Goal: Task Accomplishment & Management: Manage account settings

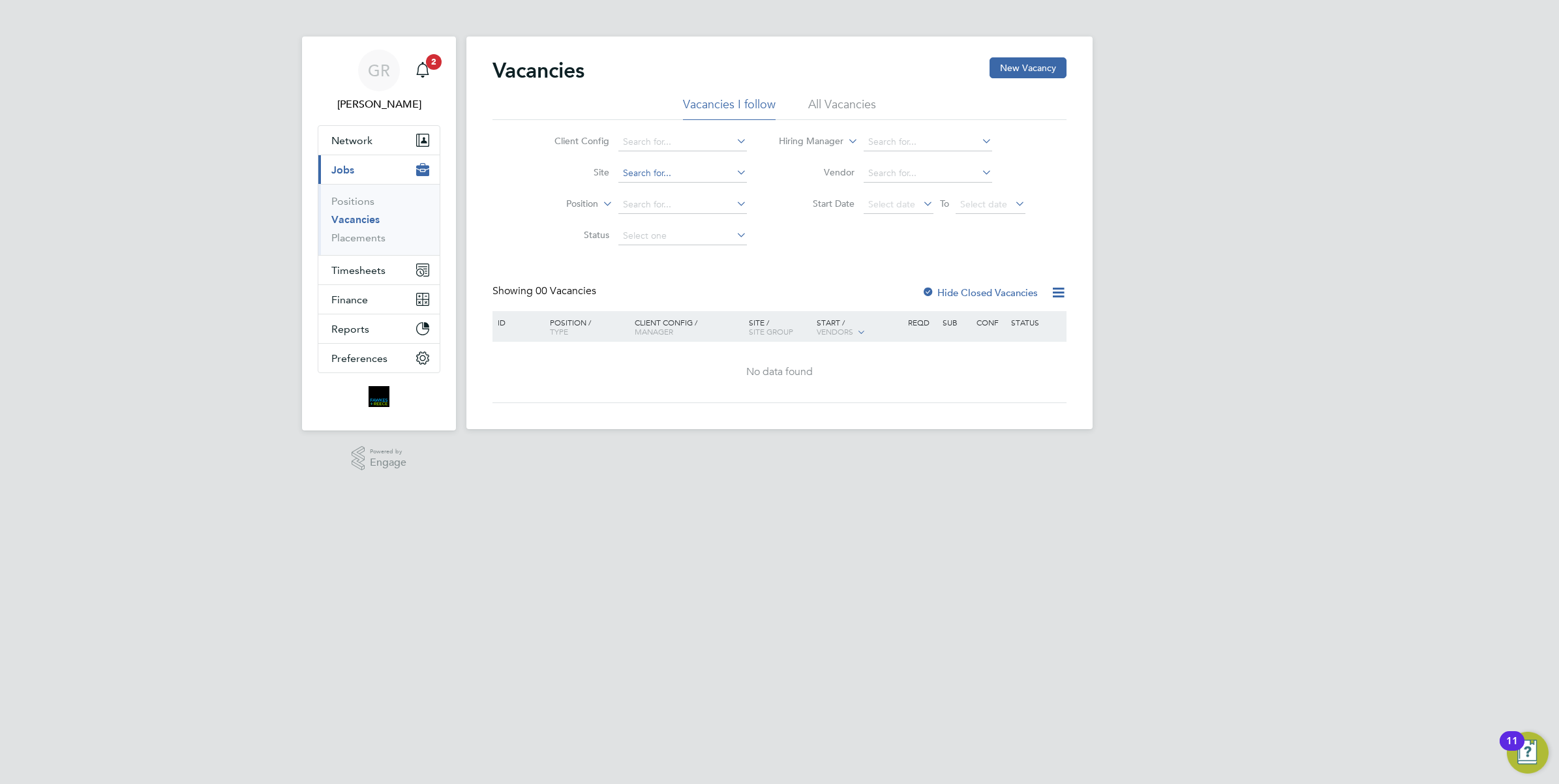
click at [645, 170] on input at bounding box center [682, 173] width 128 height 18
type input "rams"
click at [663, 165] on input at bounding box center [682, 173] width 128 height 18
drag, startPoint x: 657, startPoint y: 171, endPoint x: 604, endPoint y: 166, distance: 53.2
click at [604, 166] on li "Site ramsd" at bounding box center [641, 173] width 246 height 31
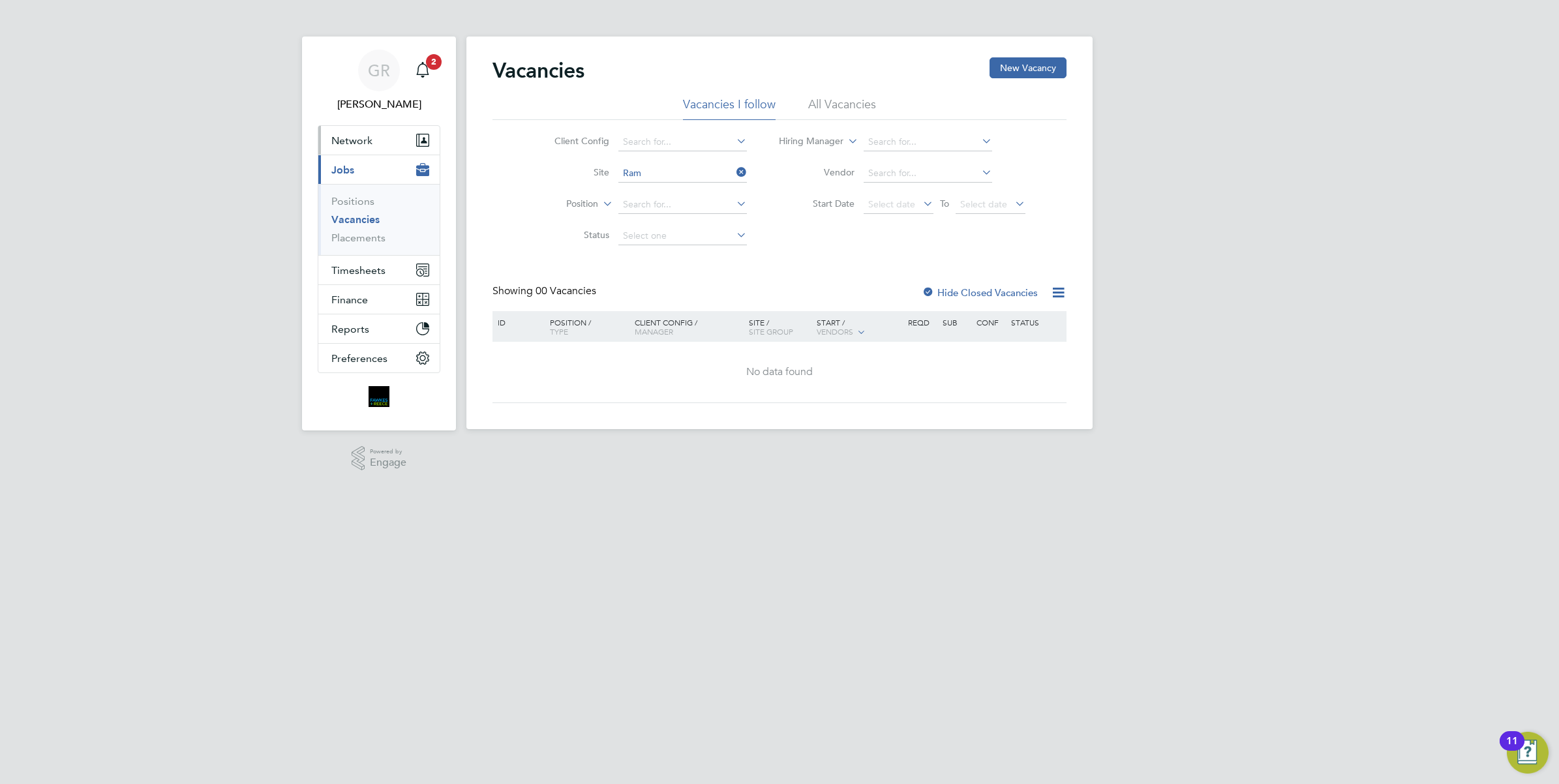
type input "Ram"
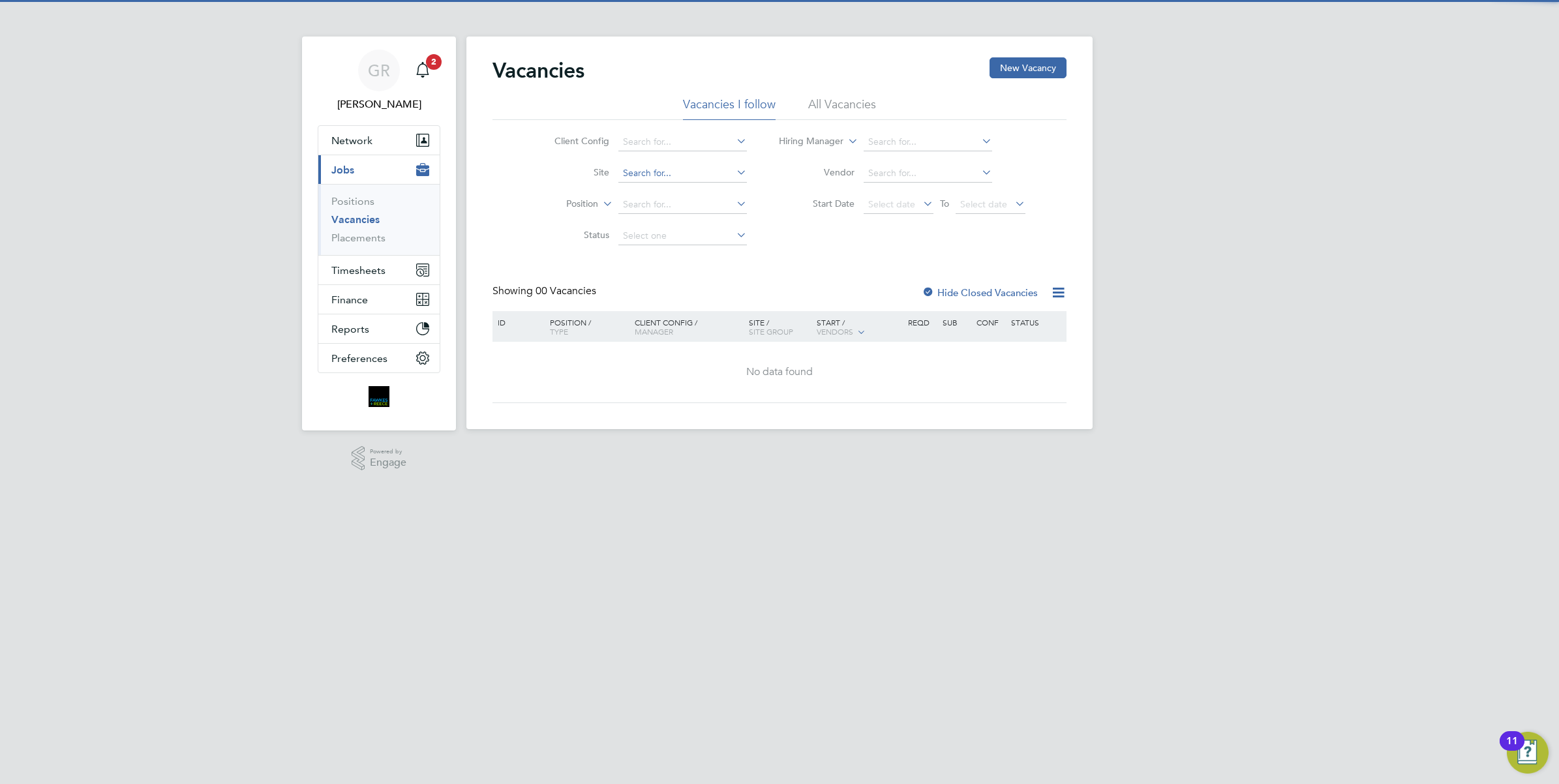
click at [649, 176] on input at bounding box center [682, 173] width 128 height 18
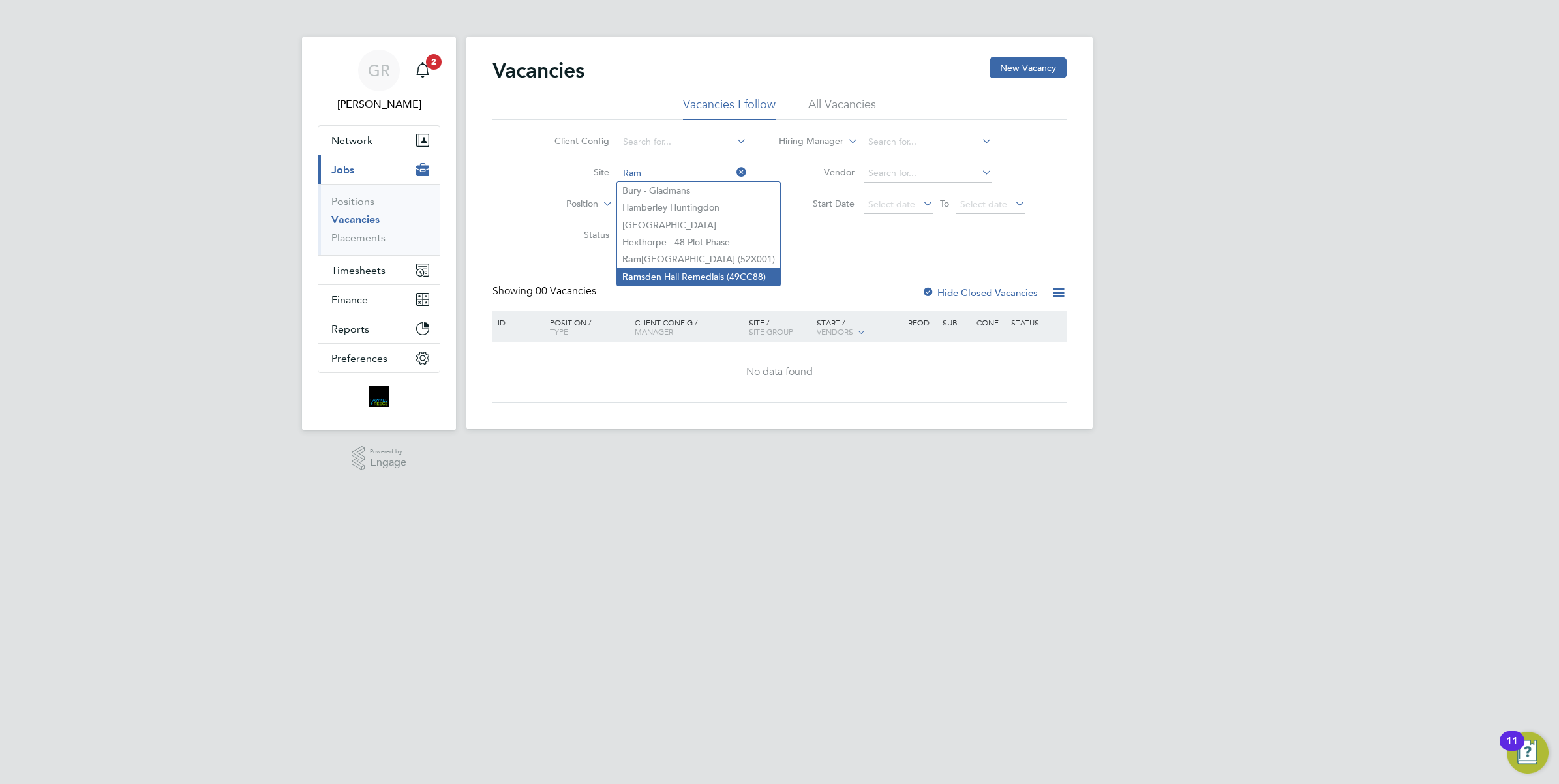
click at [694, 275] on li "Ram sden Hall Remedials (49CC88)" at bounding box center [698, 277] width 163 height 18
type input "[PERSON_NAME] [PERSON_NAME] Remedials (49CC88)"
click at [426, 71] on icon "Main navigation" at bounding box center [423, 70] width 16 height 16
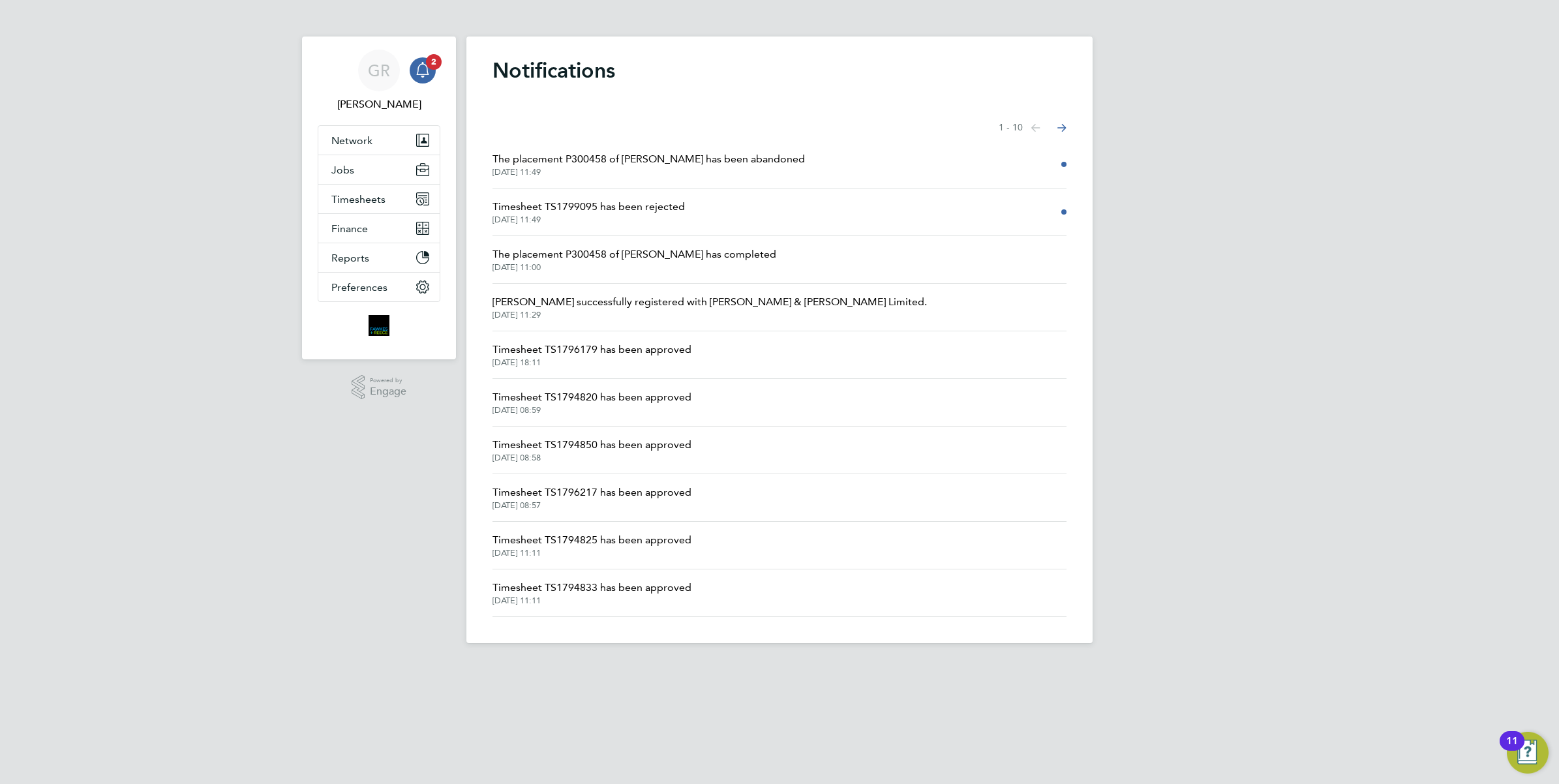
click at [595, 160] on span "The placement P300458 of Philip Webster has been abandoned" at bounding box center [649, 160] width 312 height 16
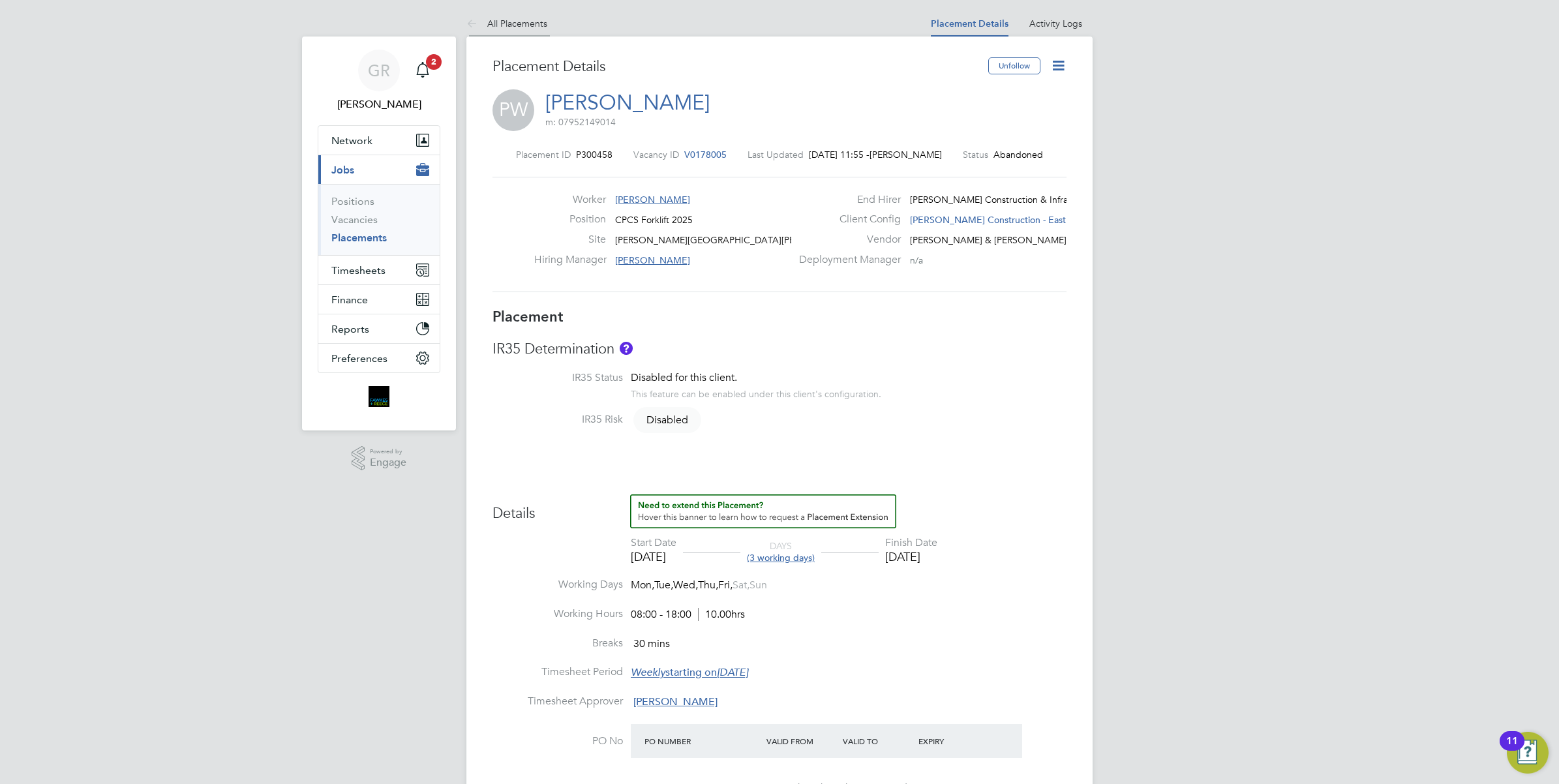
click at [517, 25] on link "All Placements" at bounding box center [507, 23] width 81 height 12
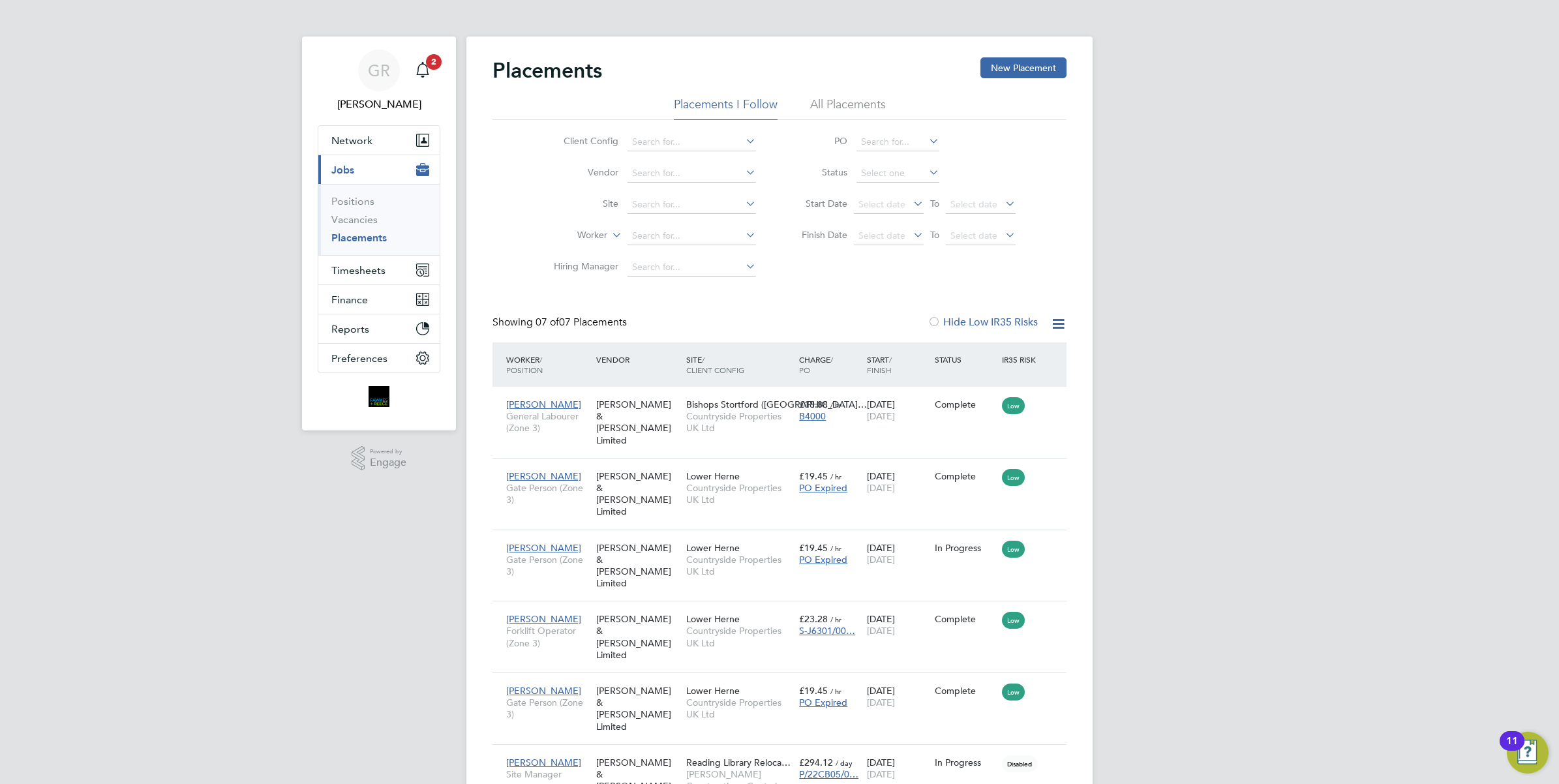
click at [347, 242] on link "Placements" at bounding box center [359, 237] width 55 height 12
click at [673, 204] on input at bounding box center [692, 205] width 128 height 18
click at [709, 269] on li "Ramsd en Hall Remedials (49CC88)" at bounding box center [720, 274] width 186 height 18
type input "[PERSON_NAME] [PERSON_NAME] Remedials (49CC88)"
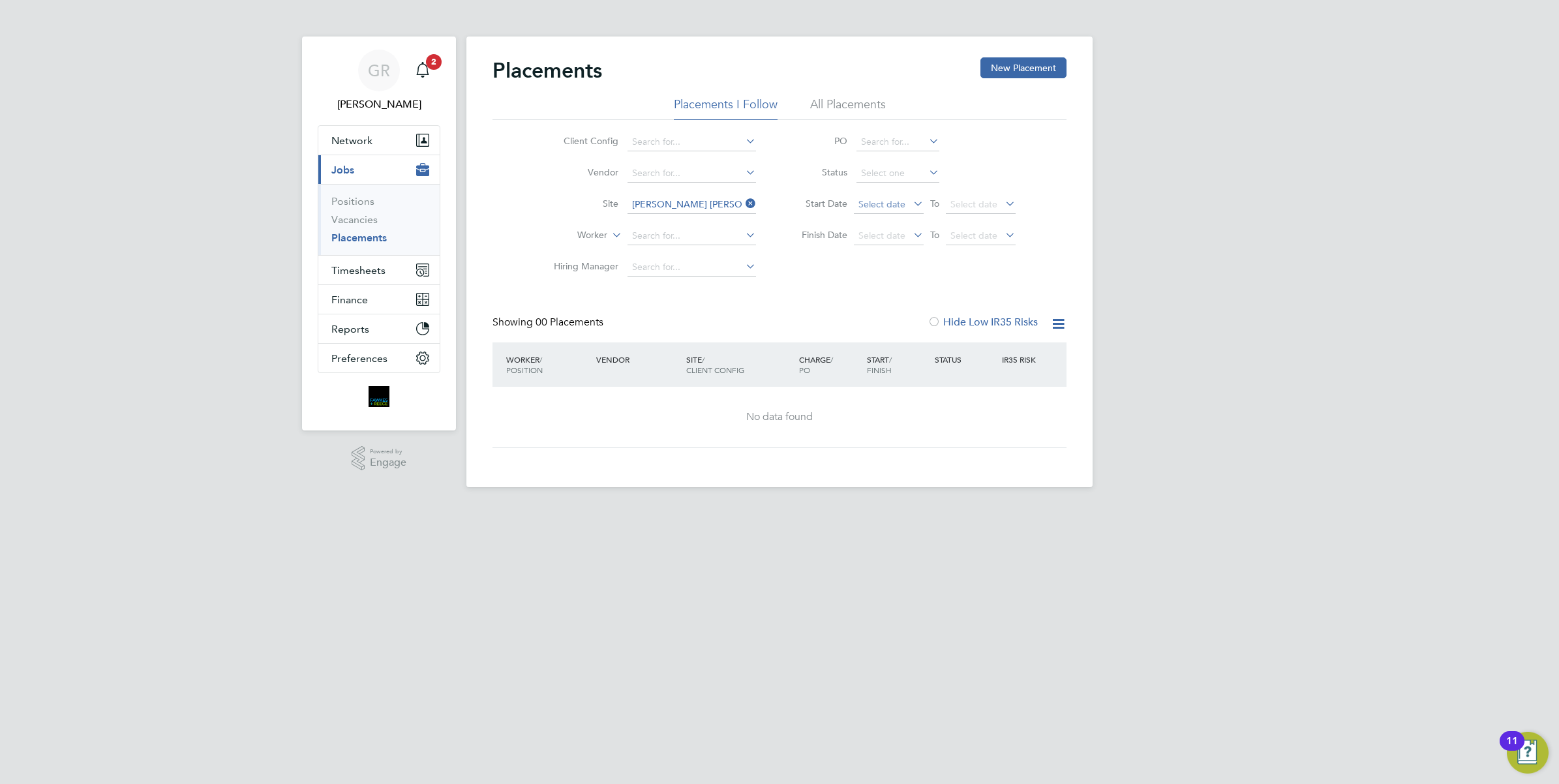
click at [877, 206] on span "Select date" at bounding box center [881, 204] width 47 height 12
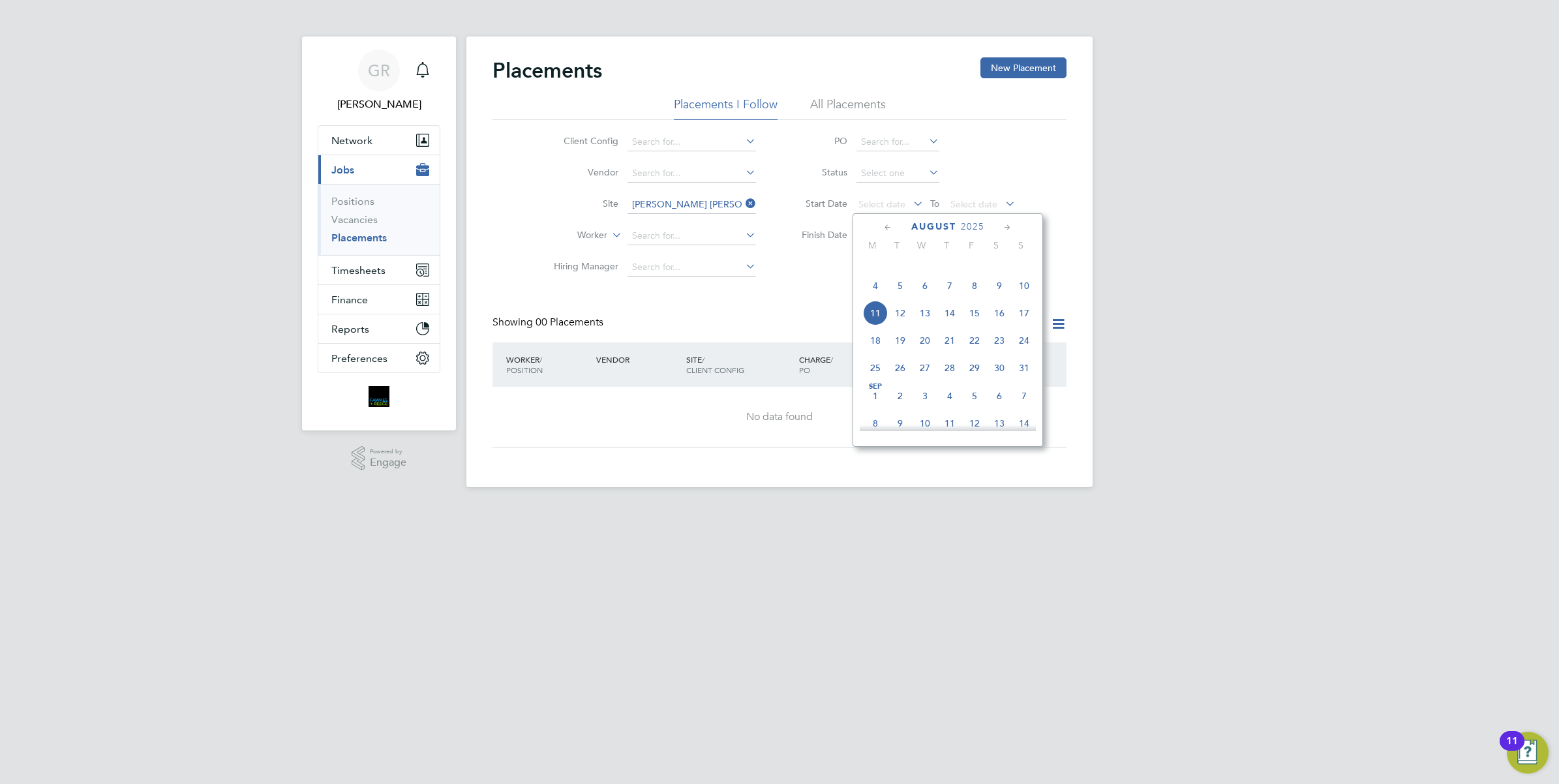
click at [901, 298] on span "5" at bounding box center [900, 285] width 25 height 25
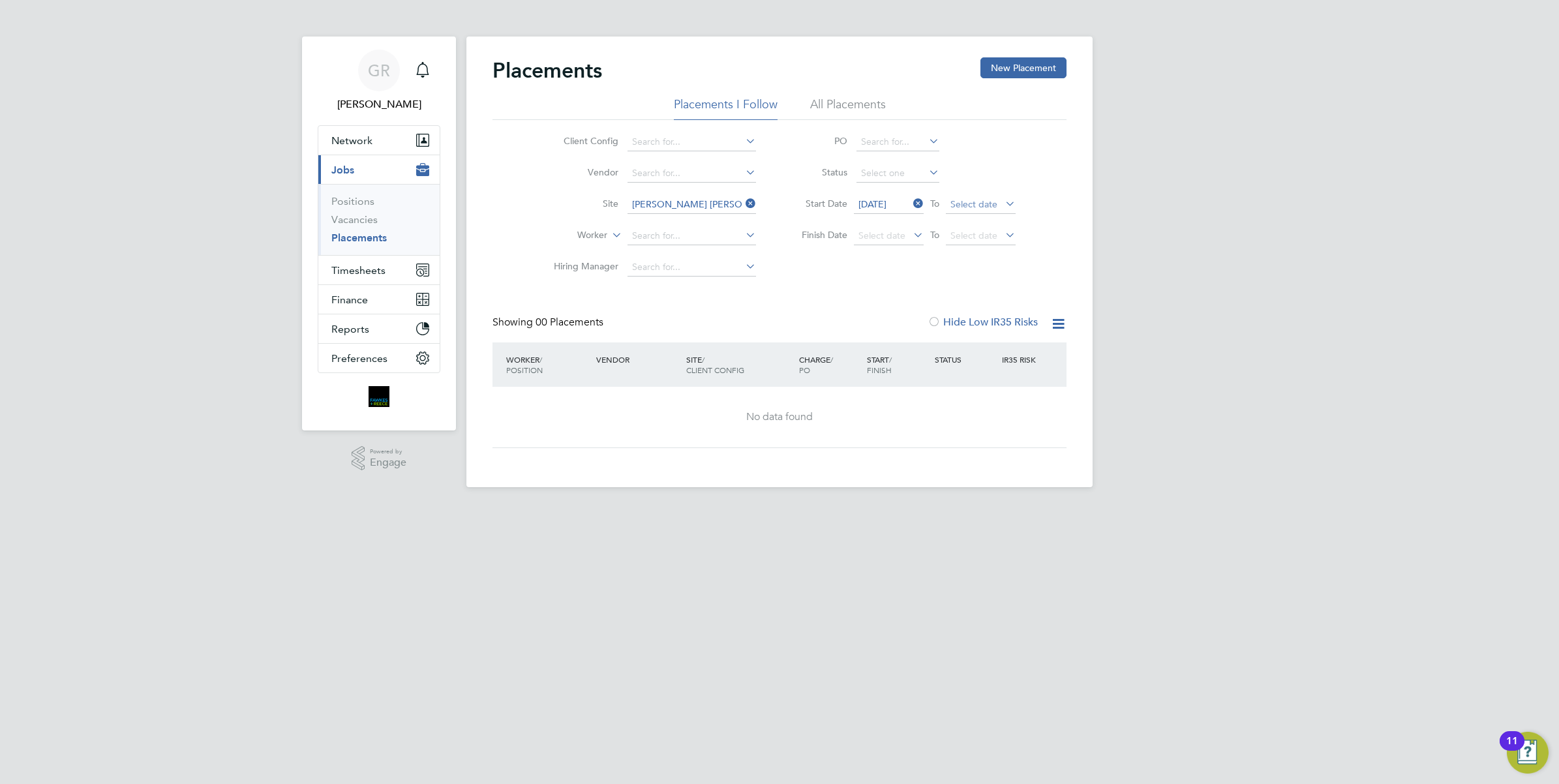
click at [970, 204] on span "Select date" at bounding box center [974, 204] width 47 height 12
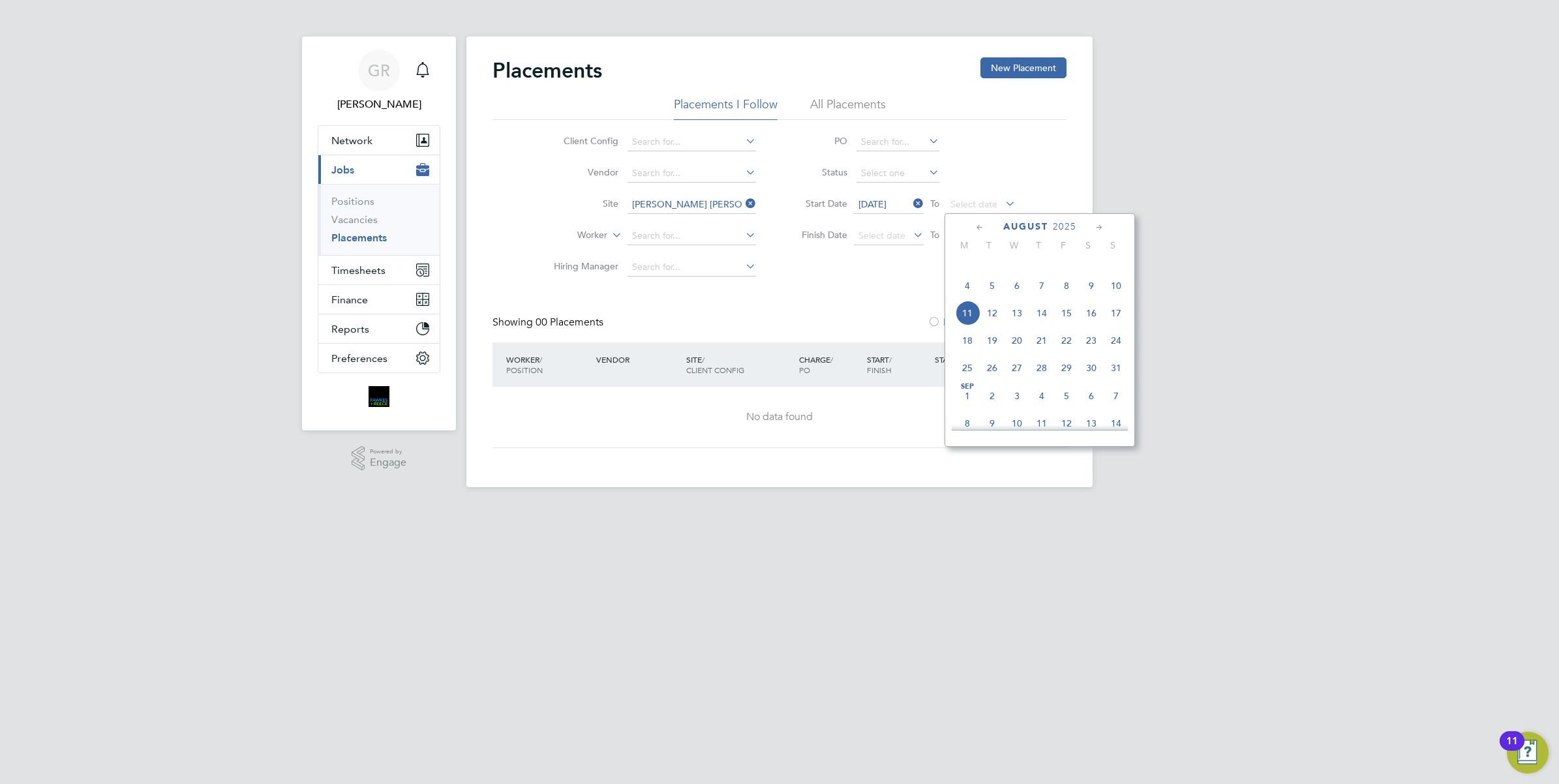
click at [1129, 297] on div "August 2025 M T W T F S S May 1 2 3 4 5 6 7 8 9 10 11 12 13 14 15 16 17 18 19 2…" at bounding box center [1040, 330] width 190 height 234
click at [1123, 297] on span "10" at bounding box center [1116, 285] width 25 height 25
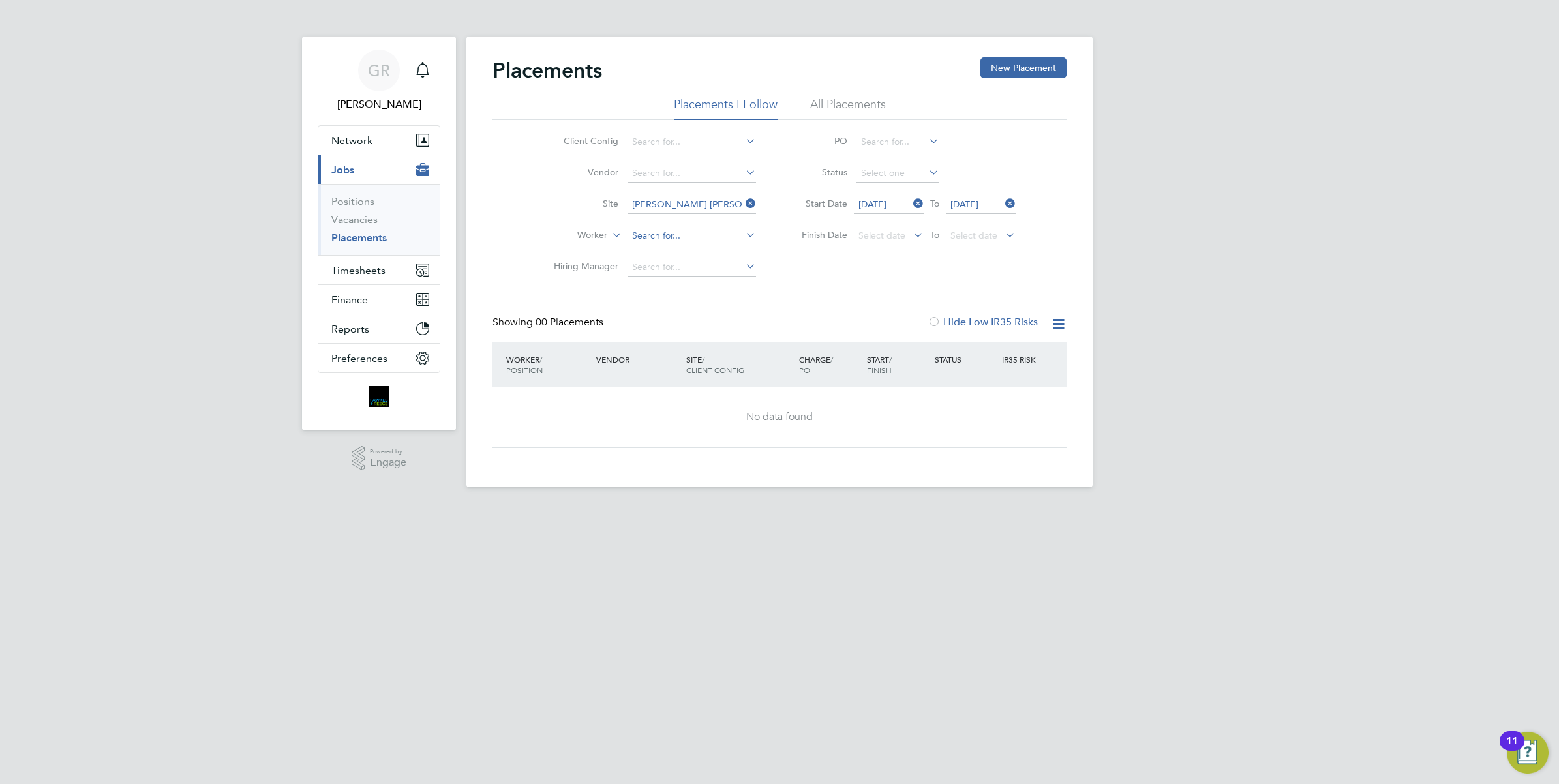
click at [670, 235] on input at bounding box center [692, 236] width 128 height 18
click at [839, 283] on div "Placements New Placement Placements I Follow All Placements Client Config Vendo…" at bounding box center [780, 253] width 574 height 391
click at [368, 221] on link "Vacancies" at bounding box center [355, 219] width 47 height 12
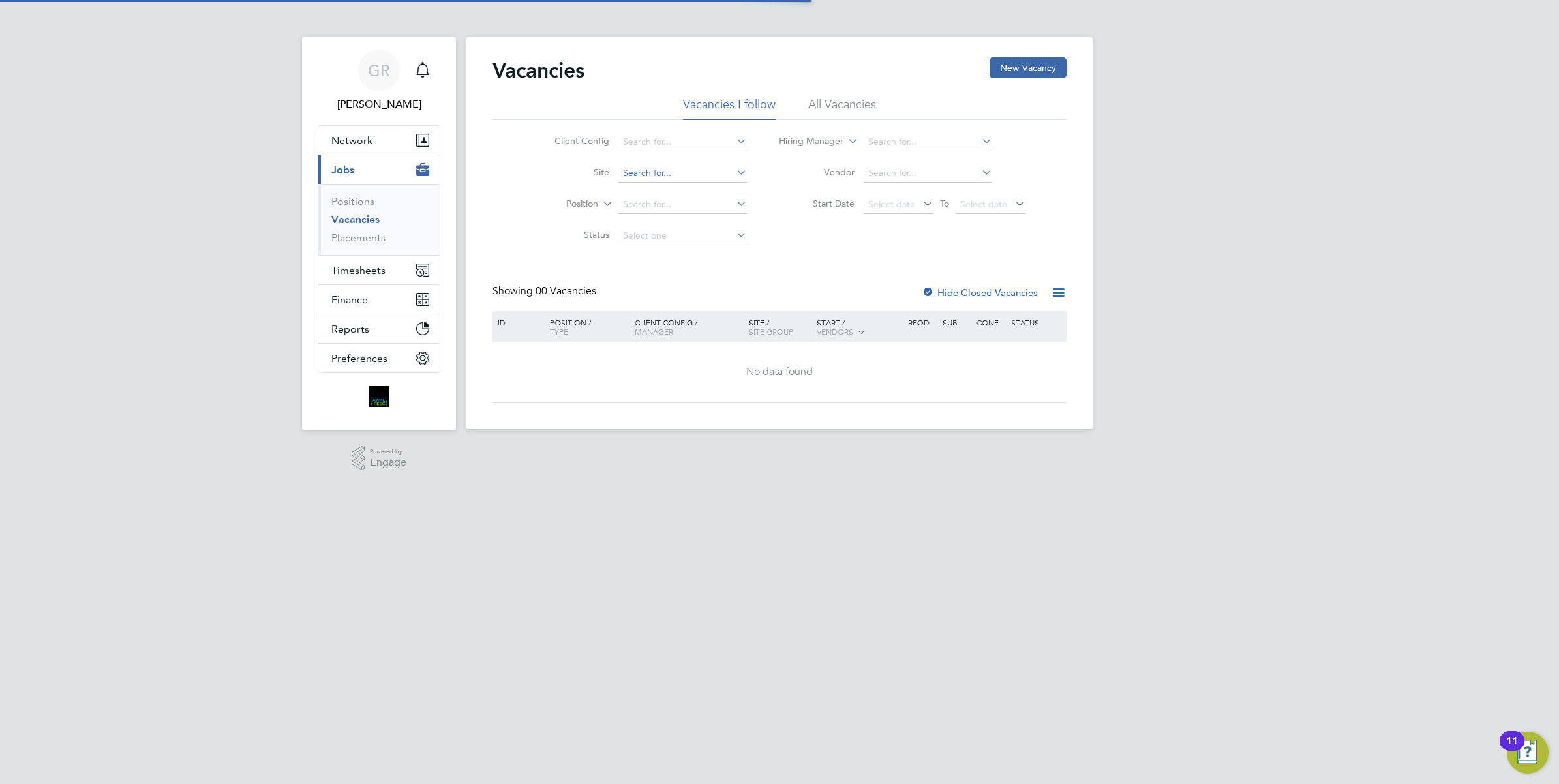
click at [654, 181] on div "Vacancies New Vacancy Vacancies I follow All Vacancies Client Config Site Posit…" at bounding box center [780, 233] width 626 height 392
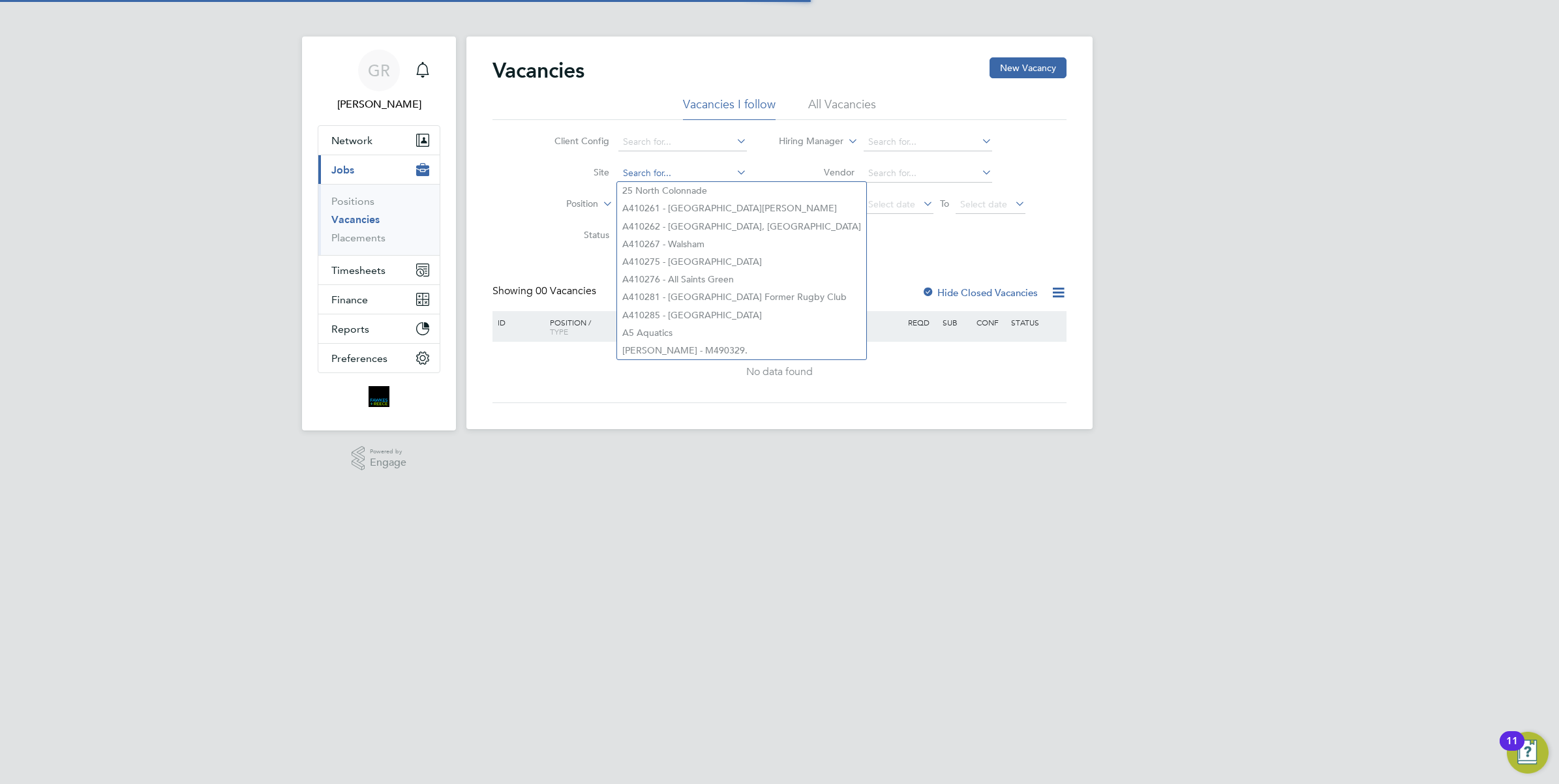
click at [660, 178] on input at bounding box center [682, 173] width 128 height 18
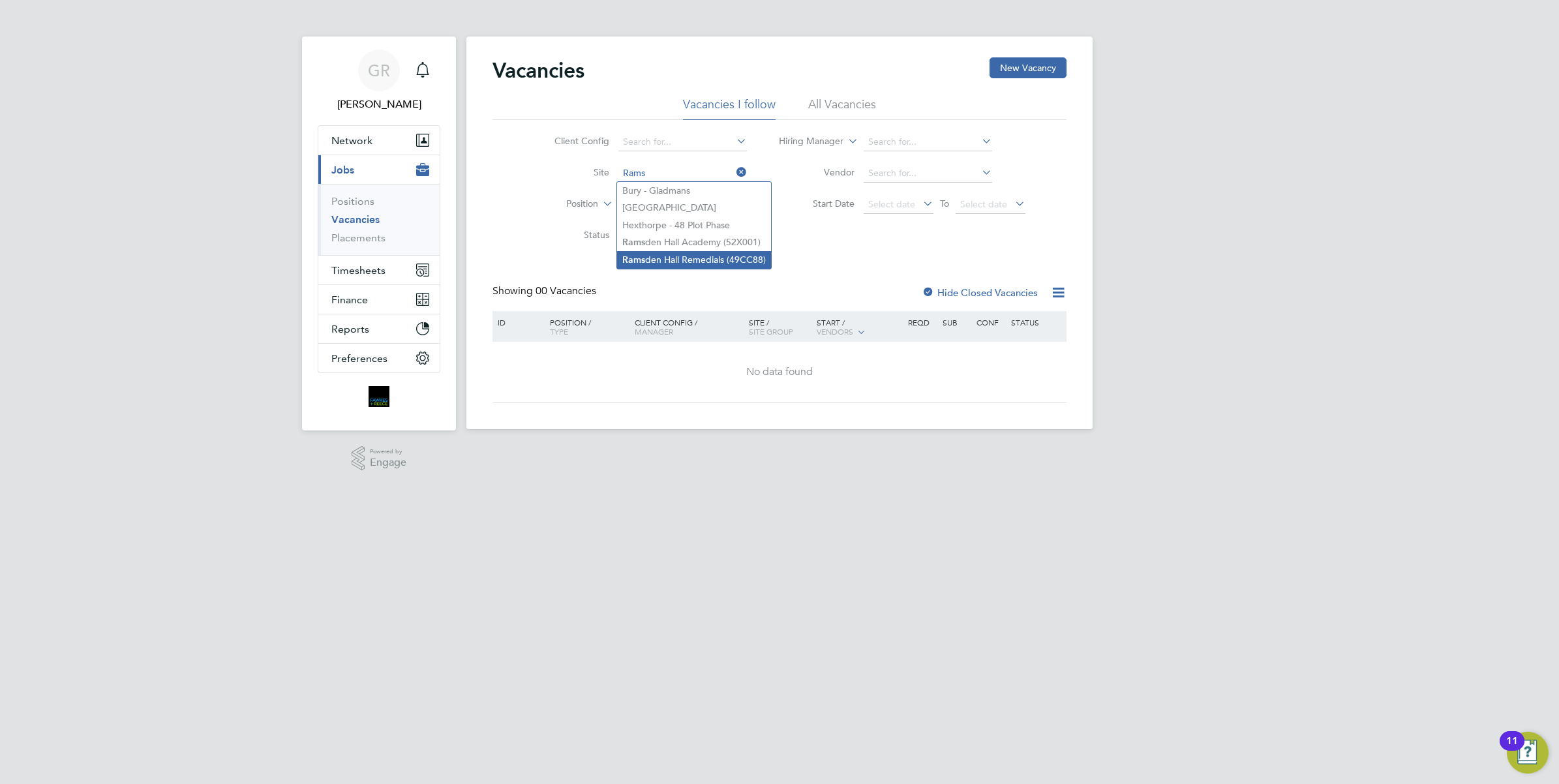
click at [709, 259] on li "Rams den Hall Remedials (49CC88)" at bounding box center [694, 260] width 154 height 18
type input "[PERSON_NAME] [PERSON_NAME] Remedials (49CC88)"
click at [645, 207] on input at bounding box center [682, 205] width 128 height 18
click at [637, 276] on div "Vacancies New Vacancy Vacancies I follow All Vacancies Client Config Site Ramsd…" at bounding box center [780, 230] width 574 height 346
click at [865, 109] on li "All Vacancies" at bounding box center [842, 108] width 68 height 23
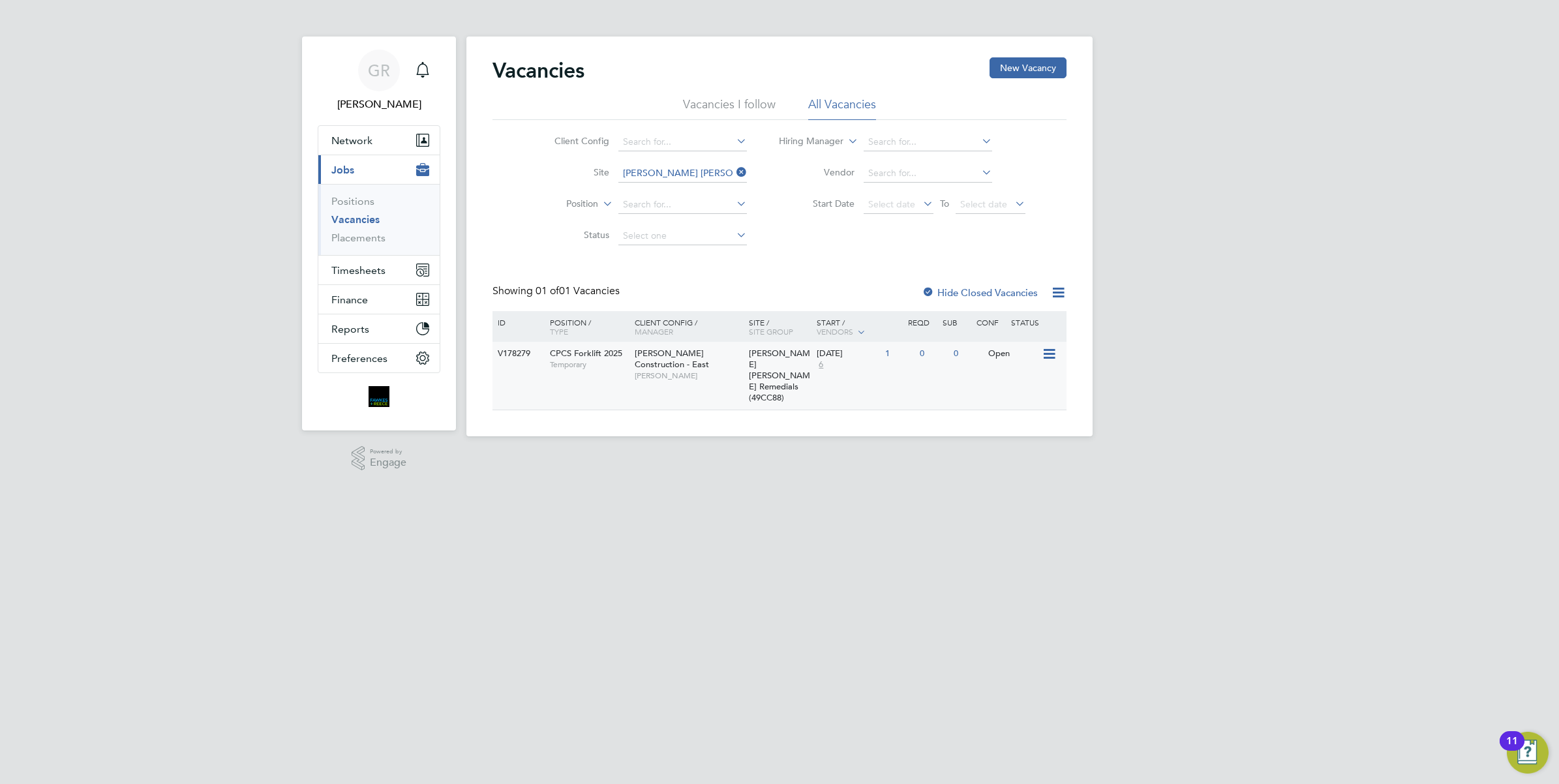
click at [563, 351] on span "CPCS Forklift 2025" at bounding box center [586, 353] width 72 height 11
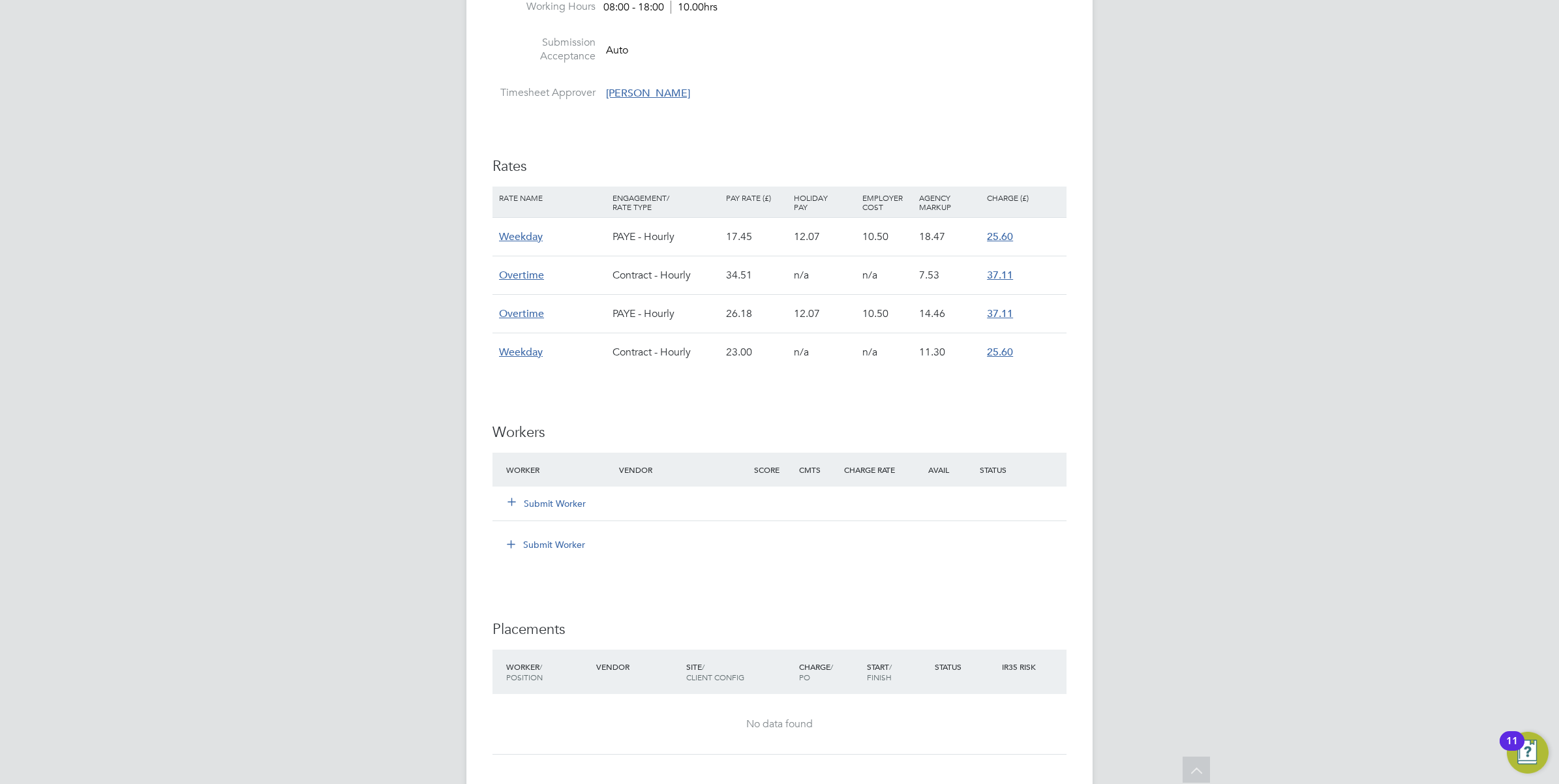
click at [532, 504] on button "Submit Worker" at bounding box center [547, 503] width 79 height 13
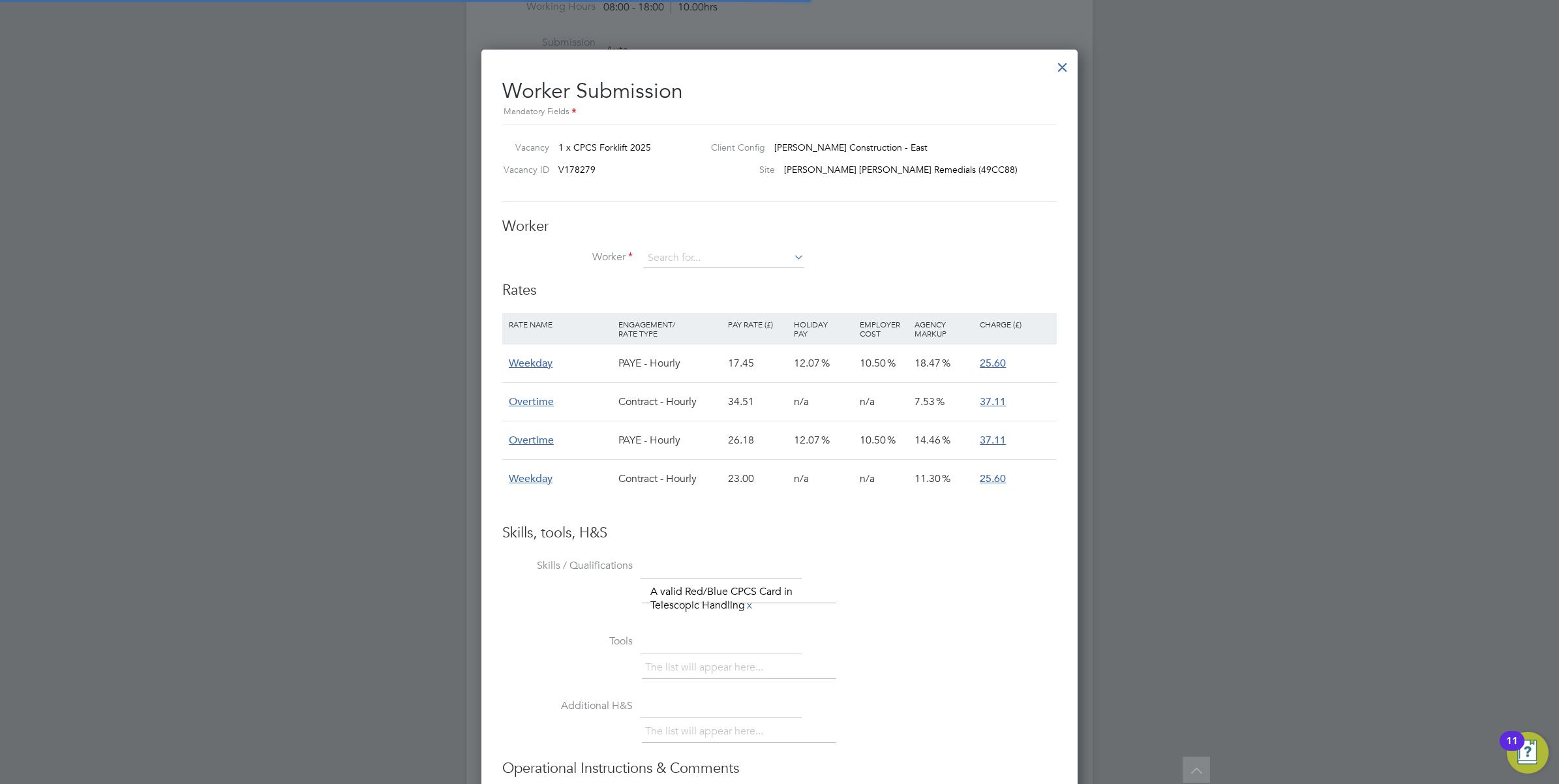
scroll to position [38, 110]
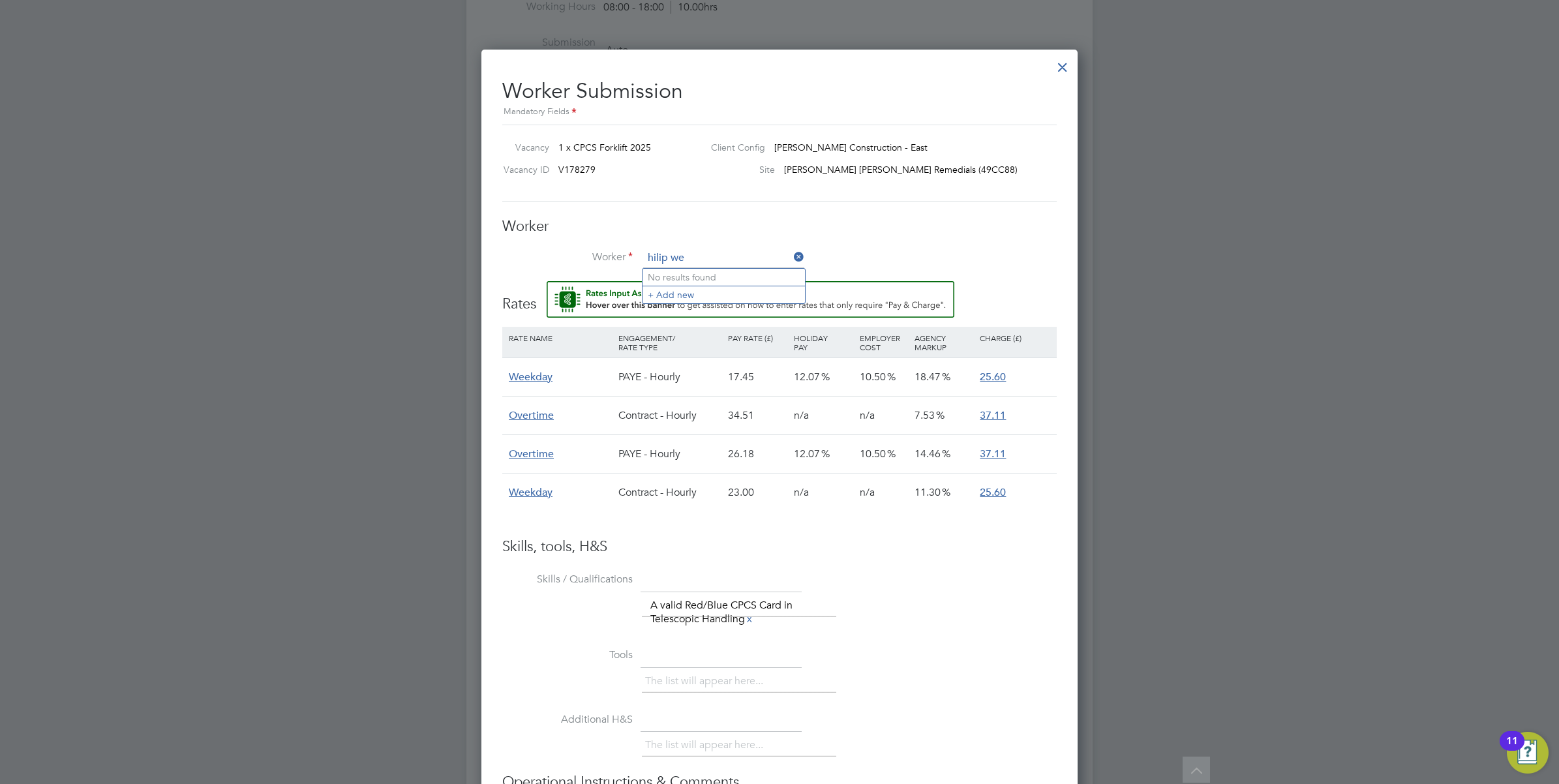
drag, startPoint x: 709, startPoint y: 259, endPoint x: 620, endPoint y: 254, distance: 89.1
click at [620, 254] on li "Worker hilip we" at bounding box center [780, 265] width 555 height 33
click at [702, 274] on li "[PERSON_NAME] We bster (CAN-172700)" at bounding box center [735, 278] width 186 height 18
type input "[PERSON_NAME] (CAN-172700)"
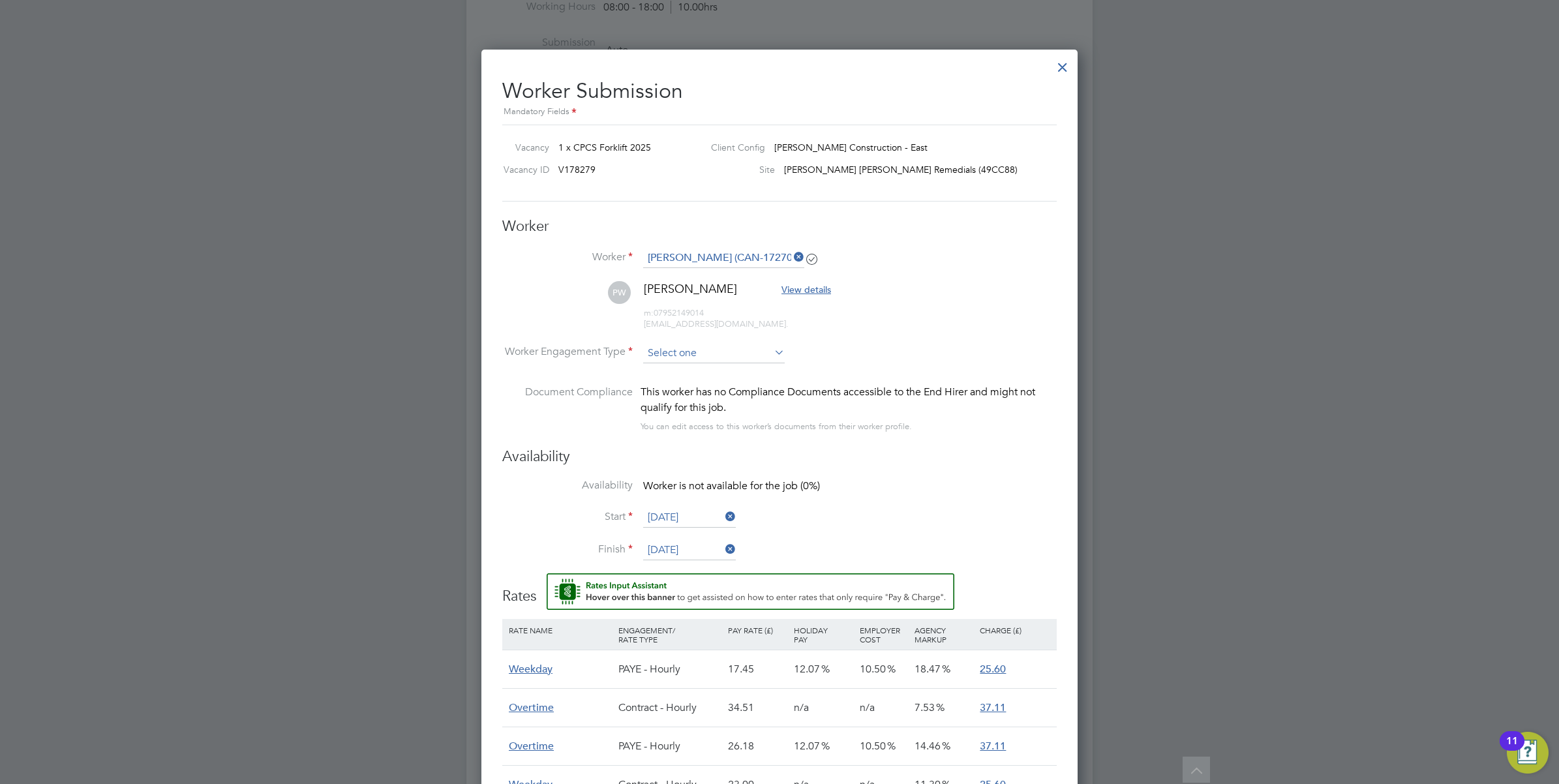
click at [686, 343] on input at bounding box center [714, 353] width 141 height 19
click at [674, 372] on li "Contract" at bounding box center [714, 372] width 143 height 17
type input "Contract"
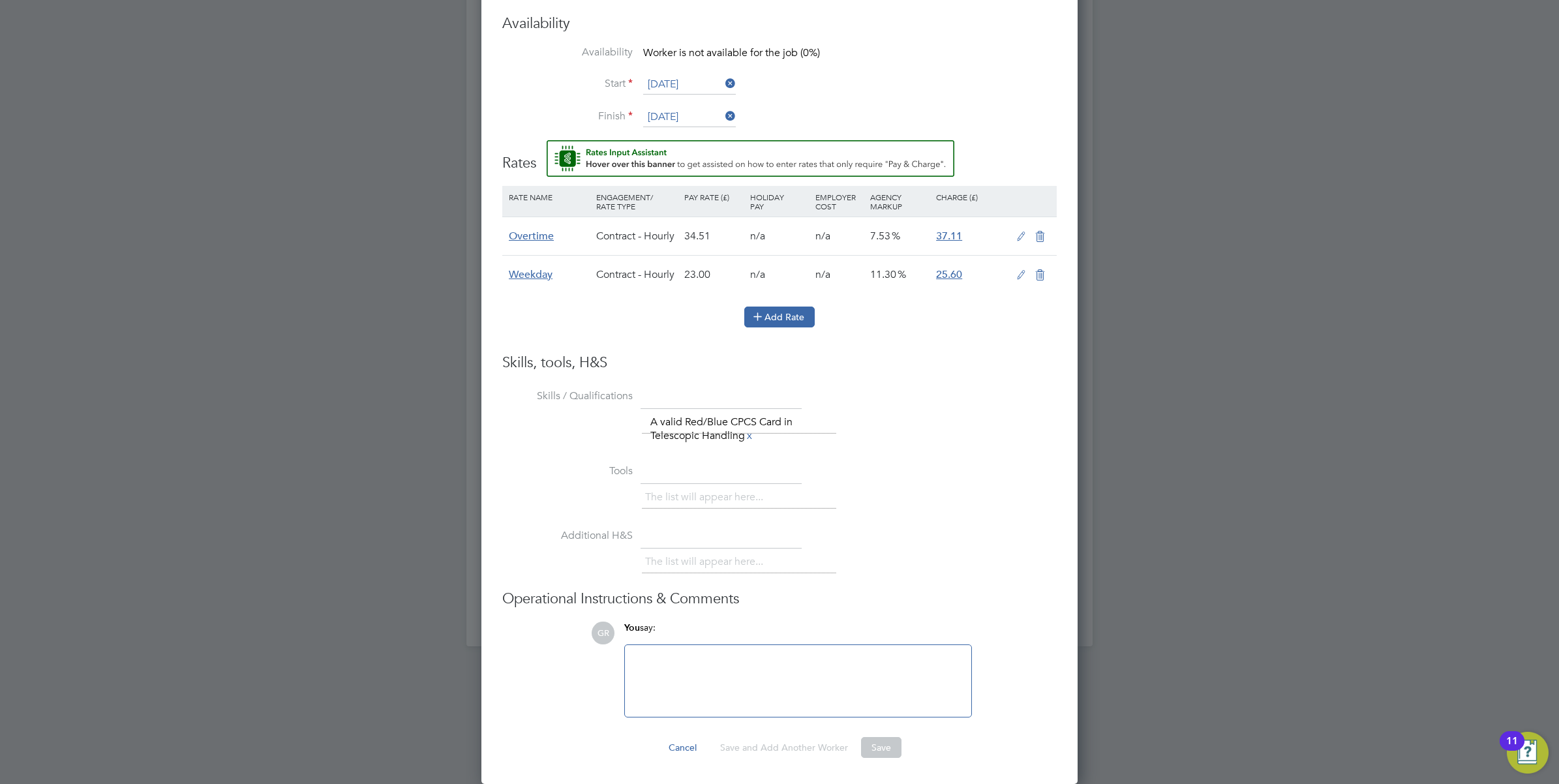
click at [789, 319] on button "Add Rate" at bounding box center [780, 317] width 71 height 21
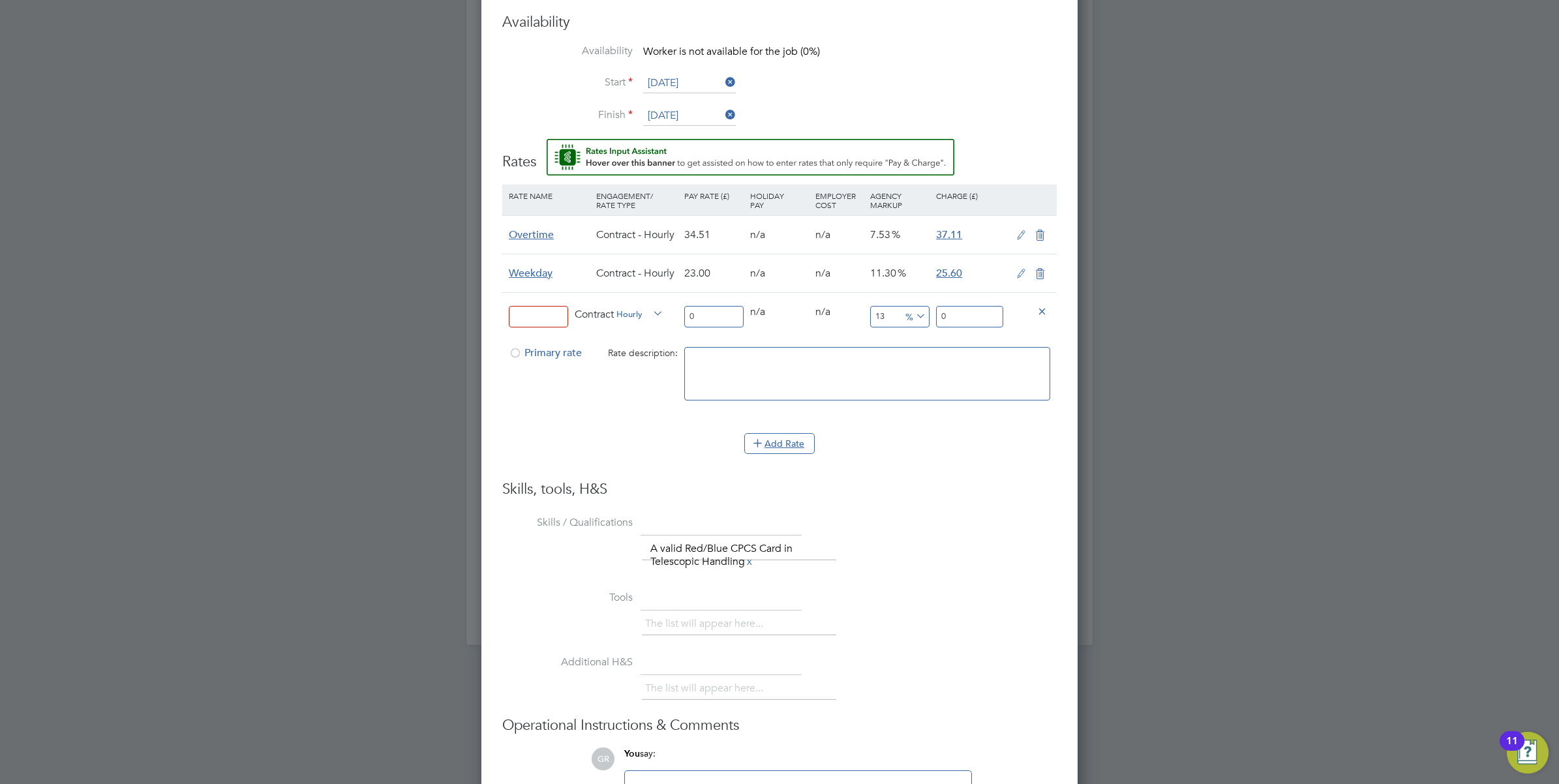
click at [535, 315] on input at bounding box center [539, 316] width 59 height 22
type input "RATE"
click at [730, 325] on input "0" at bounding box center [714, 316] width 59 height 22
drag, startPoint x: 730, startPoint y: 325, endPoint x: 653, endPoint y: 314, distance: 77.8
click at [653, 314] on div "RATE Contract Hourly 0 0 n/a 0 n/a 13 0 % 0" at bounding box center [780, 316] width 555 height 48
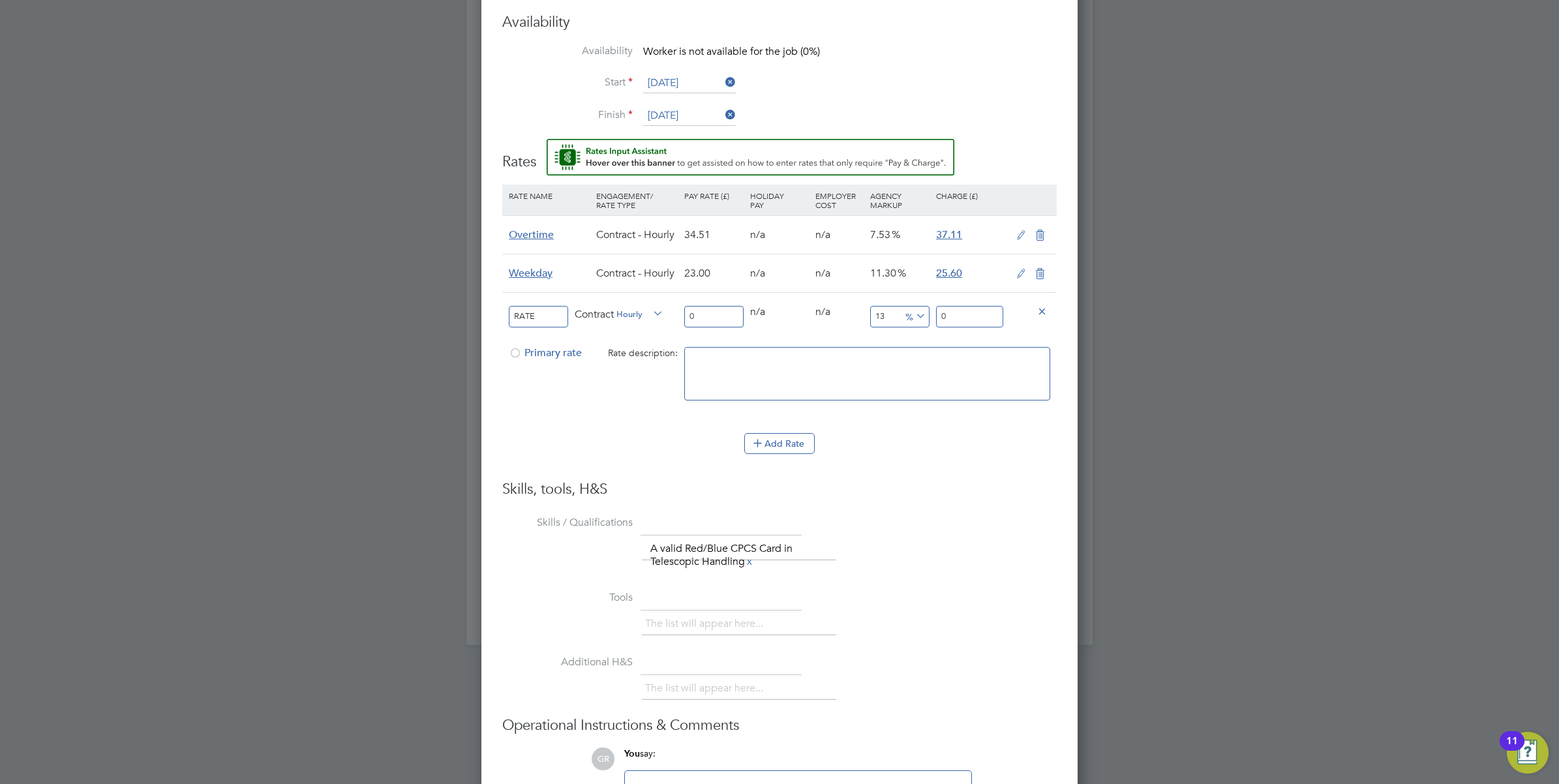
type input "2"
type input "2.26"
type input "23"
type input "25.99"
type input "23"
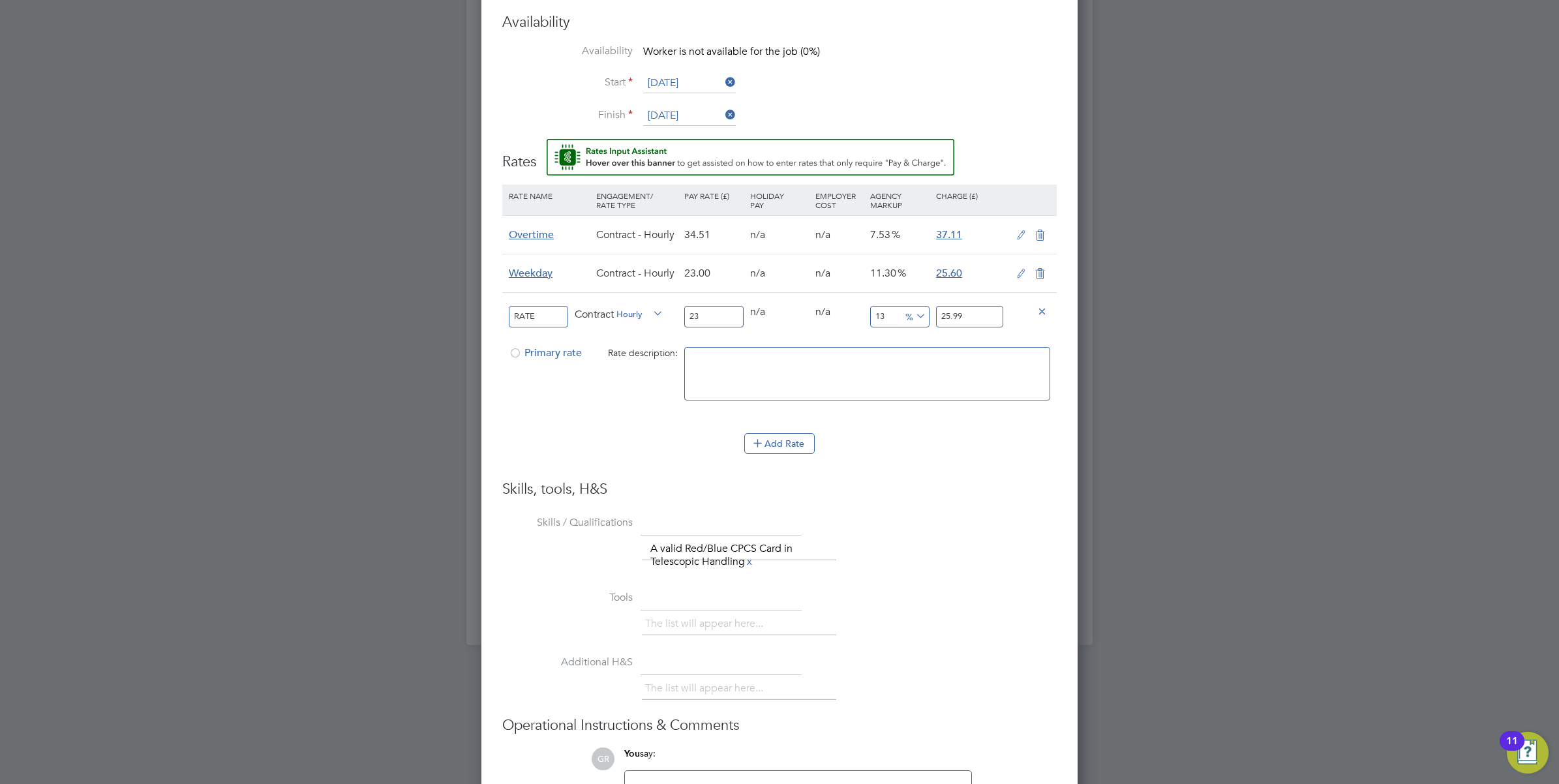
drag, startPoint x: 980, startPoint y: 318, endPoint x: 902, endPoint y: 318, distance: 78.0
click at [902, 318] on div "RATE Contract Hourly 23 0 n/a 0 n/a 13 2.99 % 25.99" at bounding box center [780, 316] width 555 height 48
type input "-91.30434782608695"
type input "2"
type input "8.695652173913043"
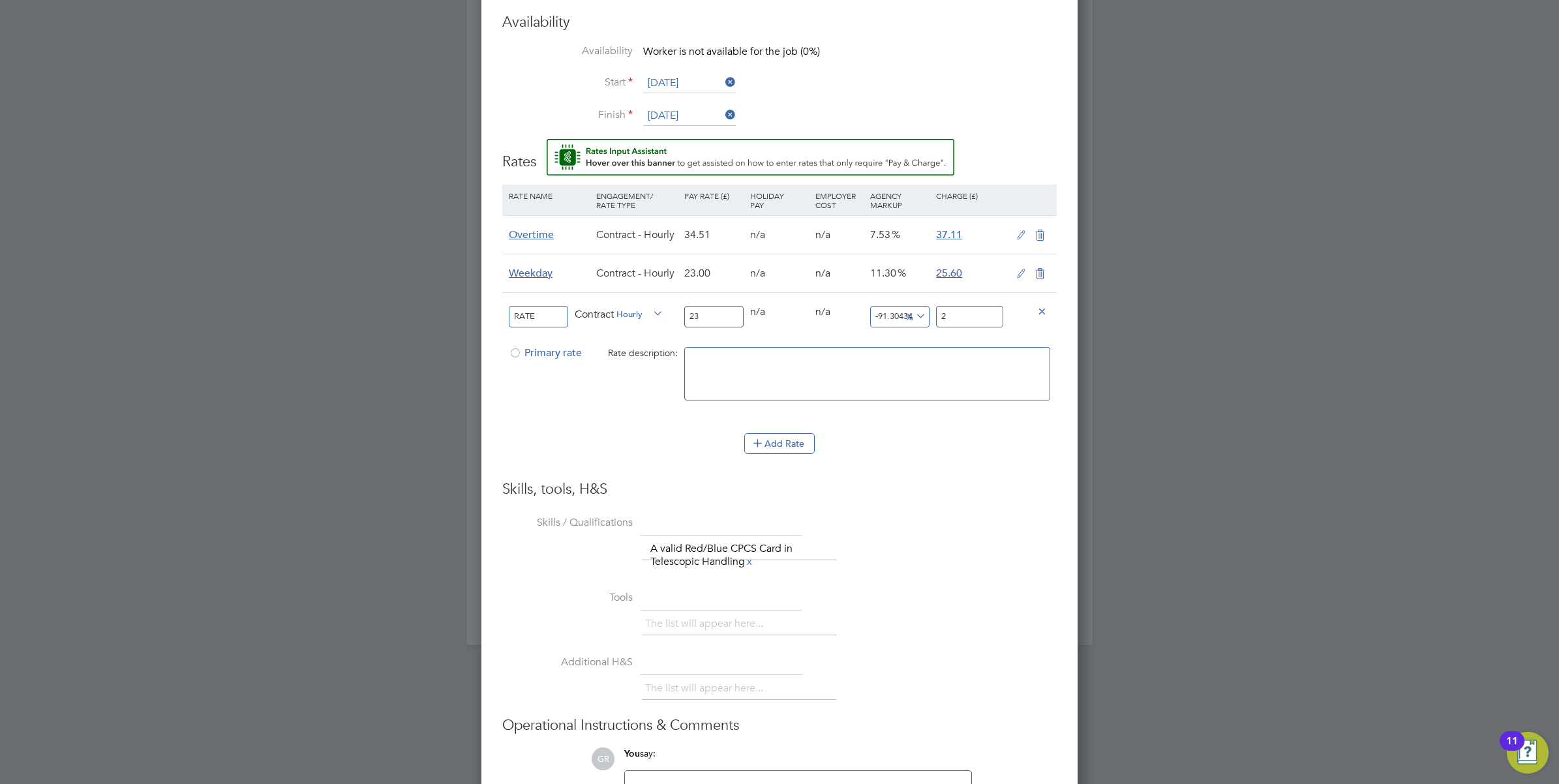
type input "25"
type input "11.304347826086957"
type input "25.60"
click at [911, 451] on div "Add Rate" at bounding box center [780, 444] width 555 height 21
click at [969, 496] on h3 "Skills, tools, H&S" at bounding box center [780, 489] width 555 height 19
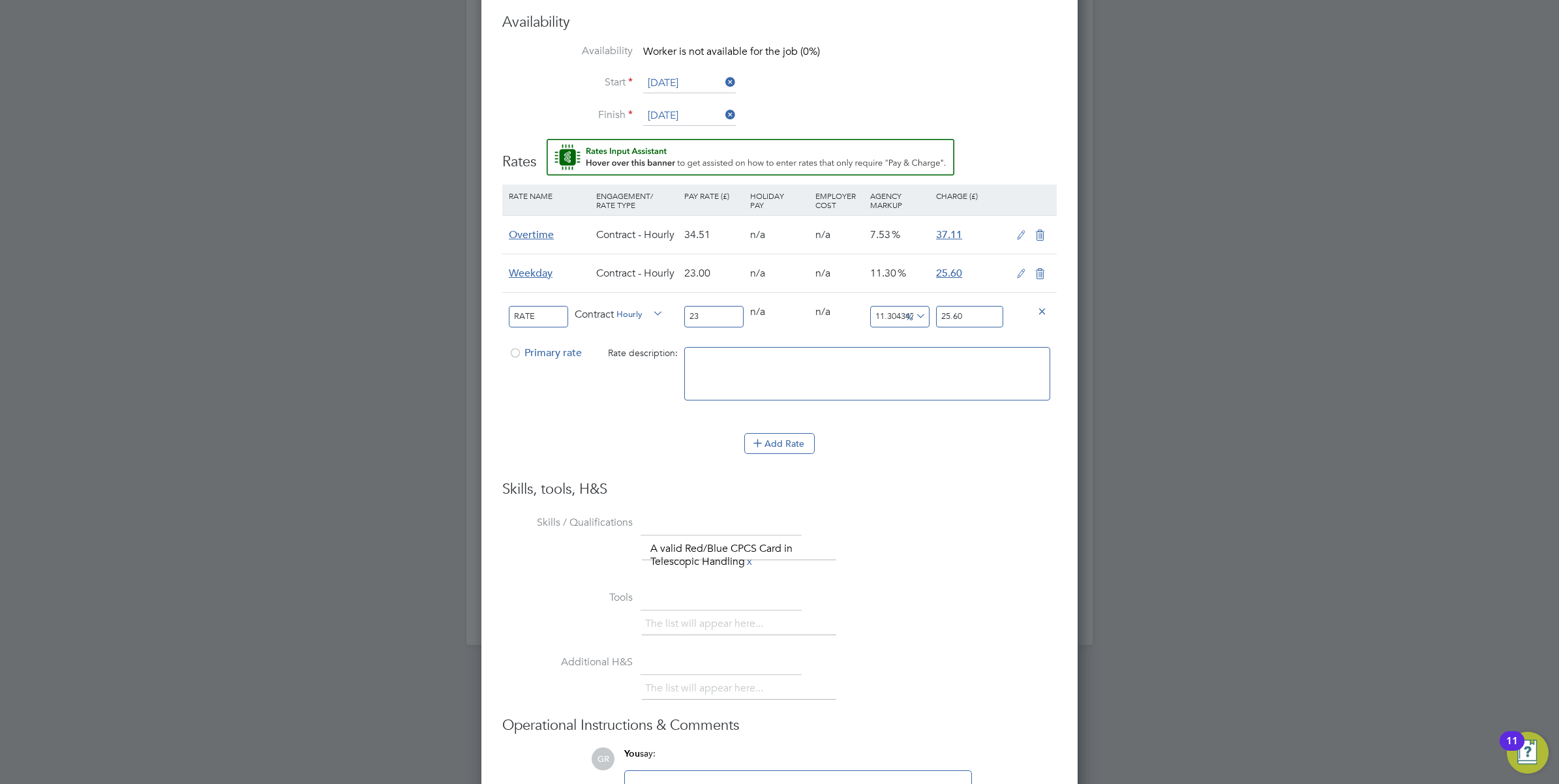
click at [788, 376] on textarea at bounding box center [867, 373] width 366 height 54
click at [516, 353] on div at bounding box center [515, 357] width 13 height 10
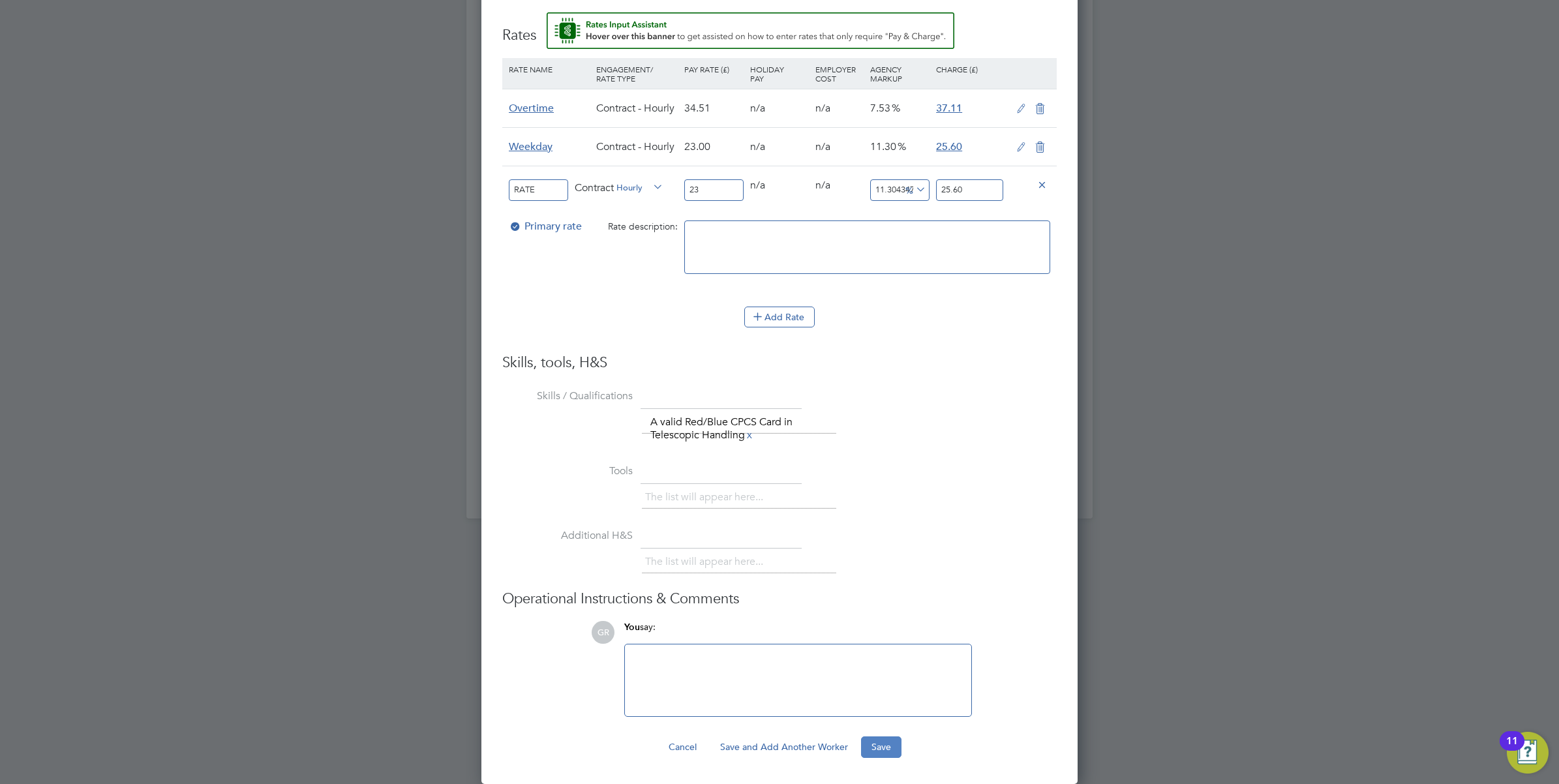
click at [881, 746] on button "Save" at bounding box center [881, 746] width 40 height 21
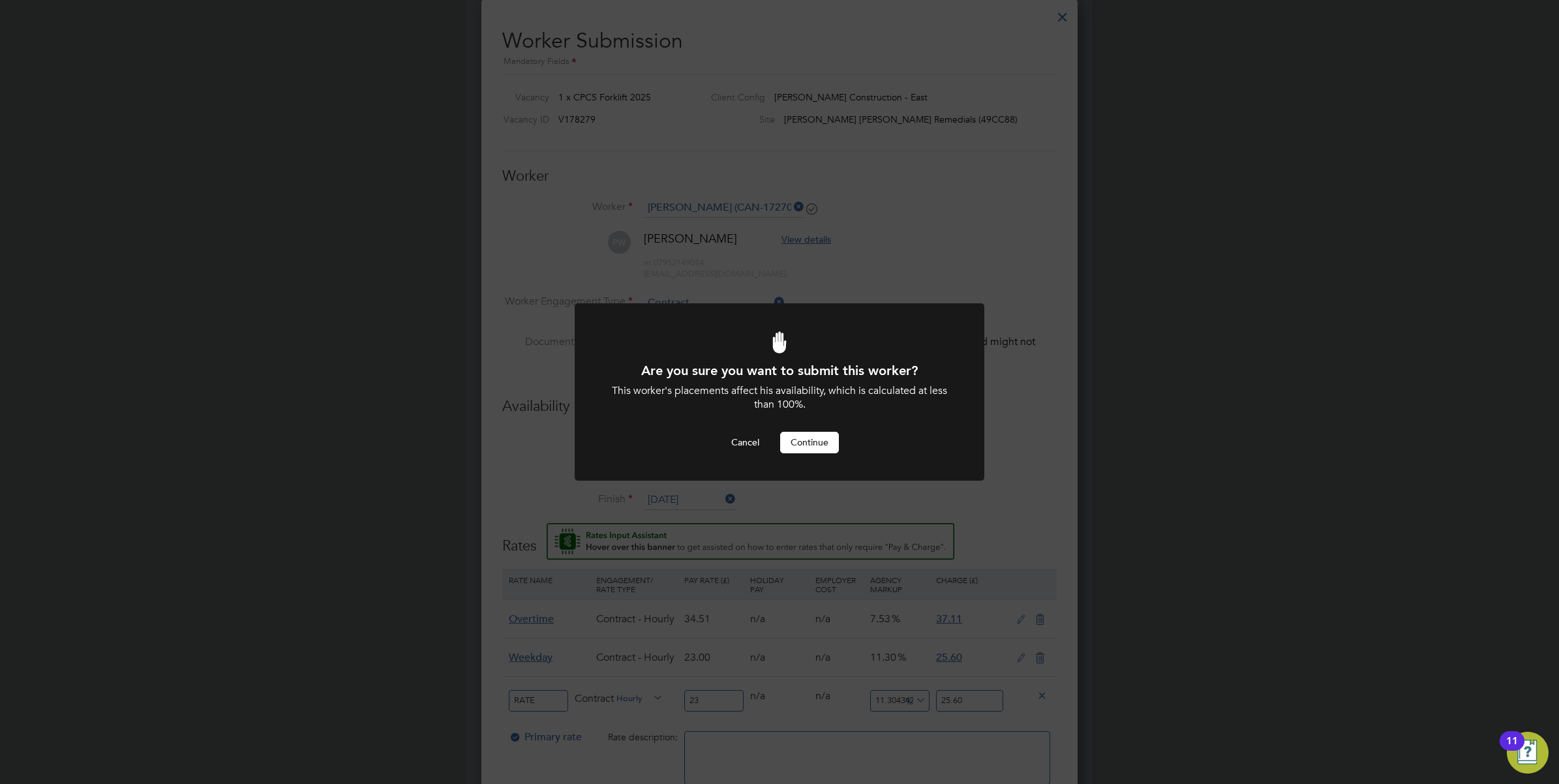
click at [810, 442] on button "Continue" at bounding box center [809, 442] width 59 height 21
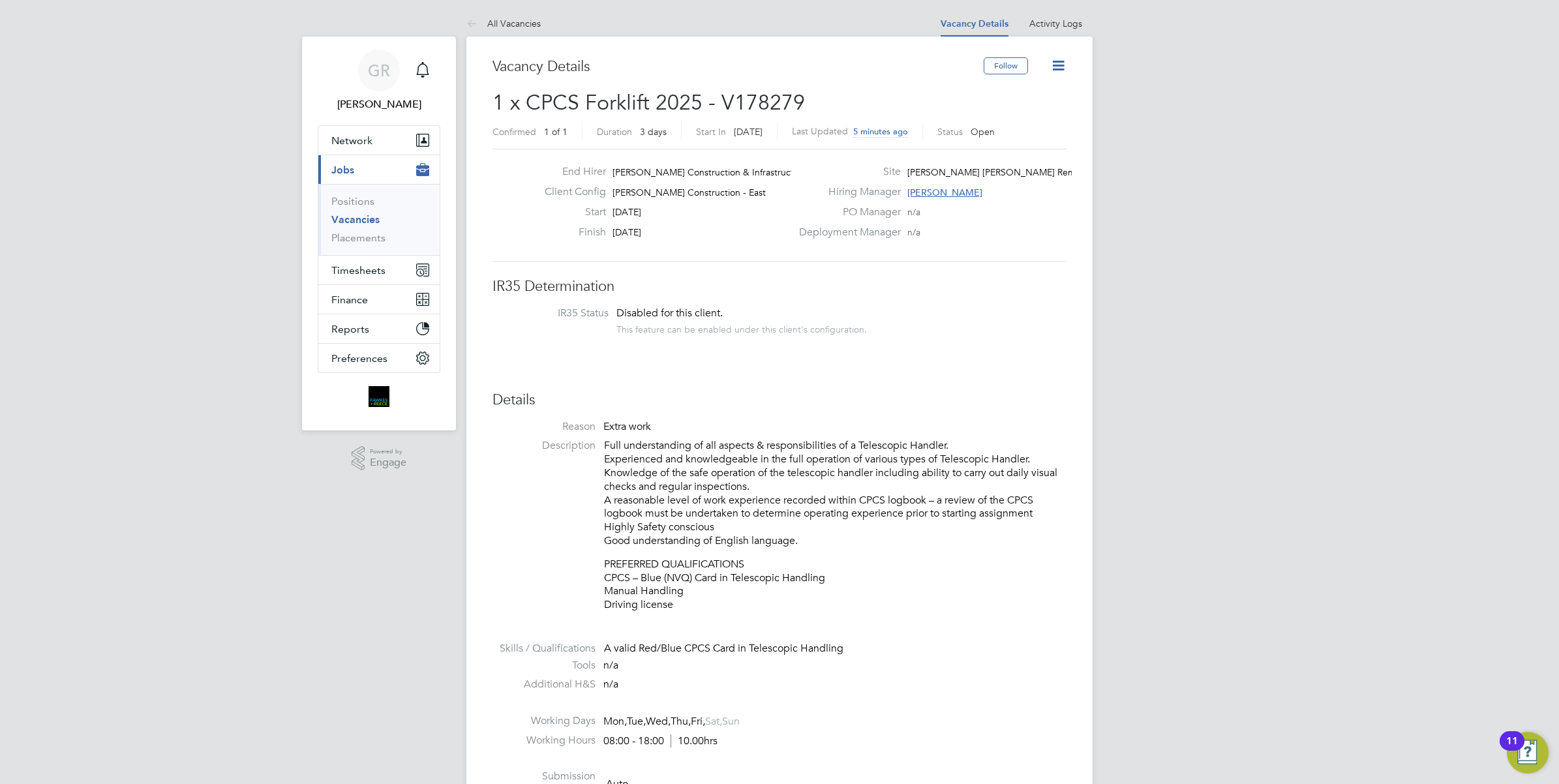
click at [501, 19] on link "All Vacancies" at bounding box center [503, 23] width 75 height 12
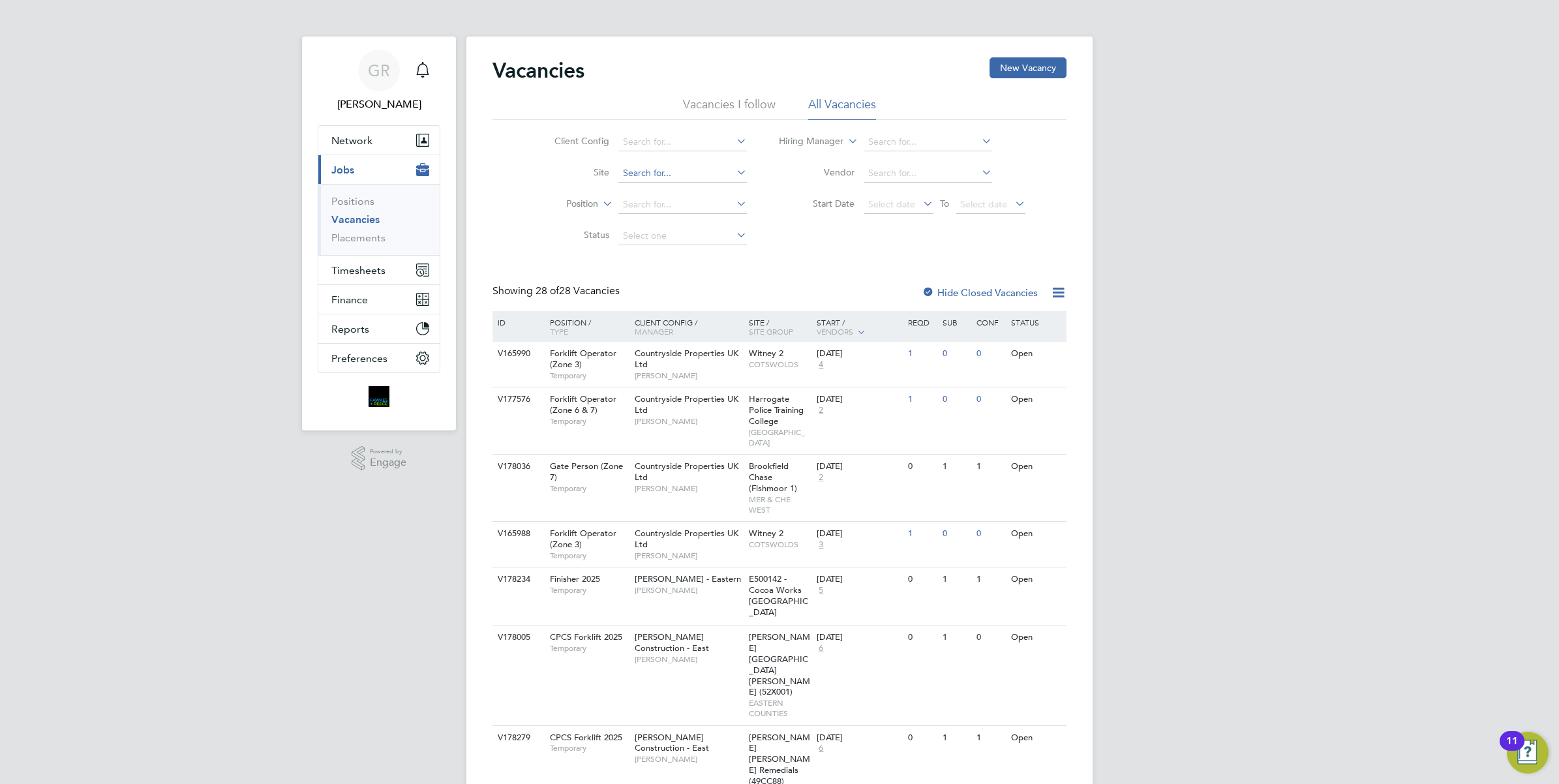
click at [643, 172] on input at bounding box center [682, 173] width 128 height 18
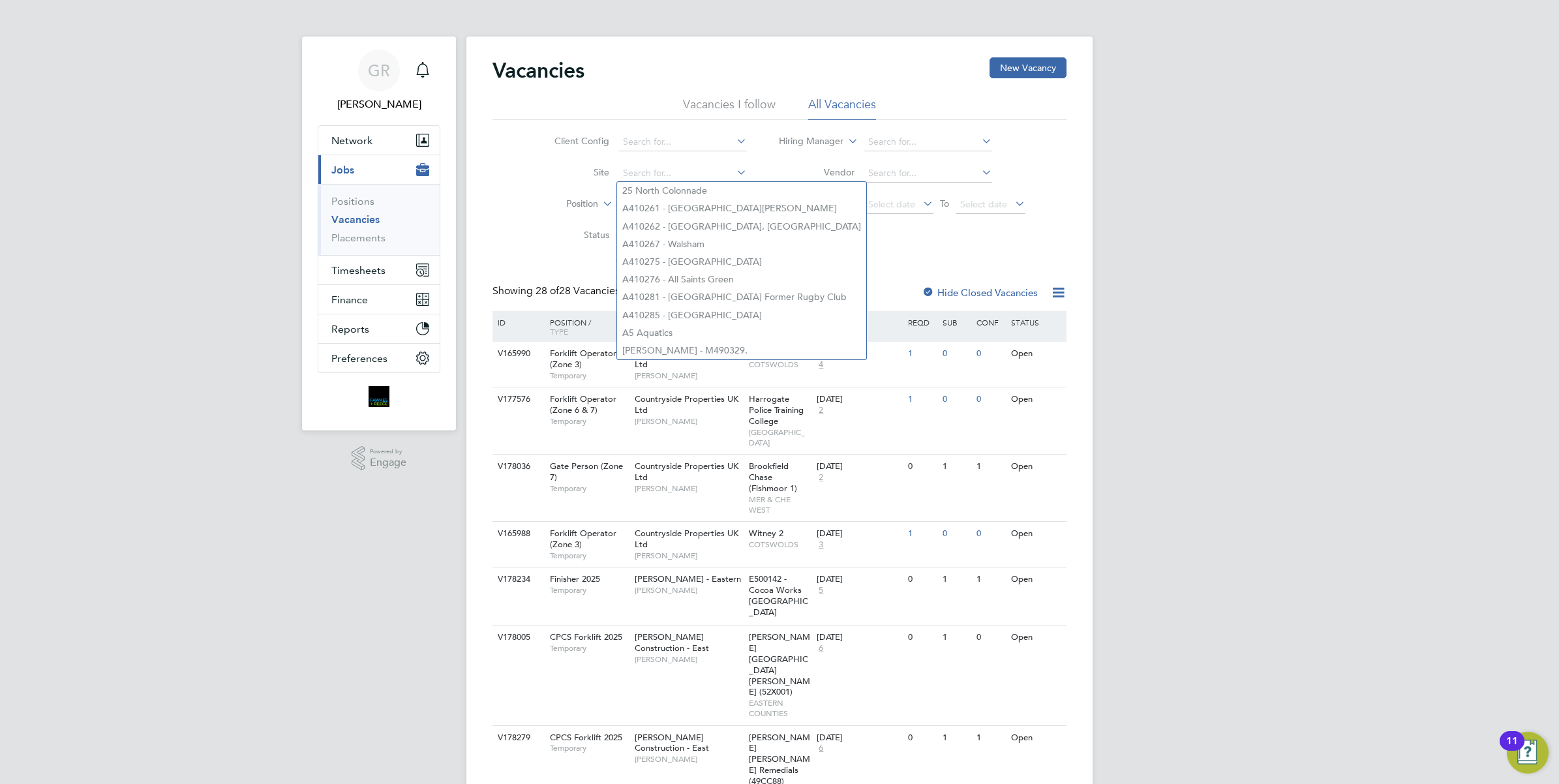
click at [906, 238] on div "Client Config Site Position Status Hiring Manager Vendor Start Date Select date…" at bounding box center [780, 186] width 574 height 132
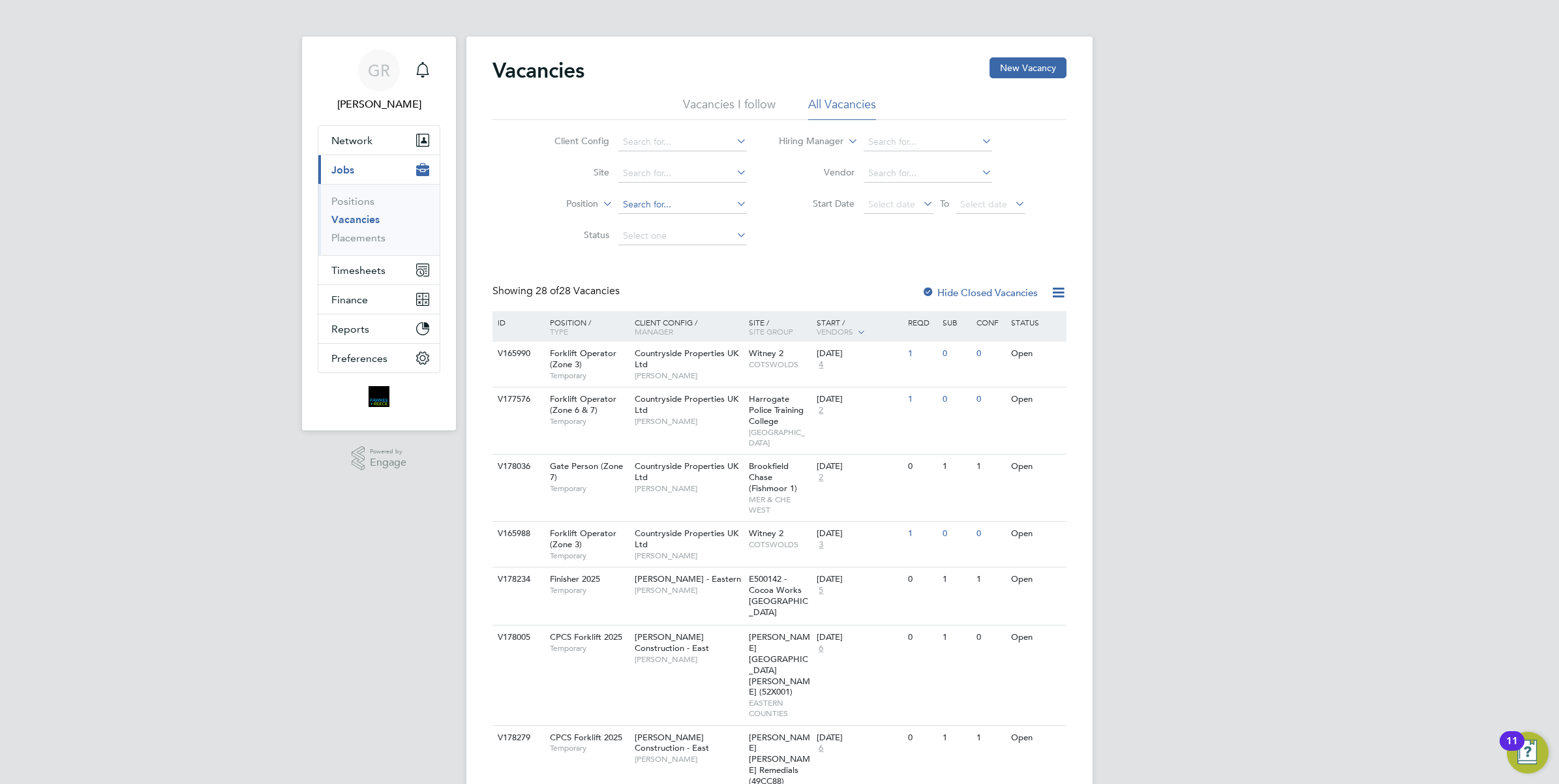
type input "rams"
drag, startPoint x: 657, startPoint y: 200, endPoint x: 594, endPoint y: 197, distance: 63.1
click at [594, 197] on li "Position rams" at bounding box center [641, 205] width 246 height 31
type input "Ram"
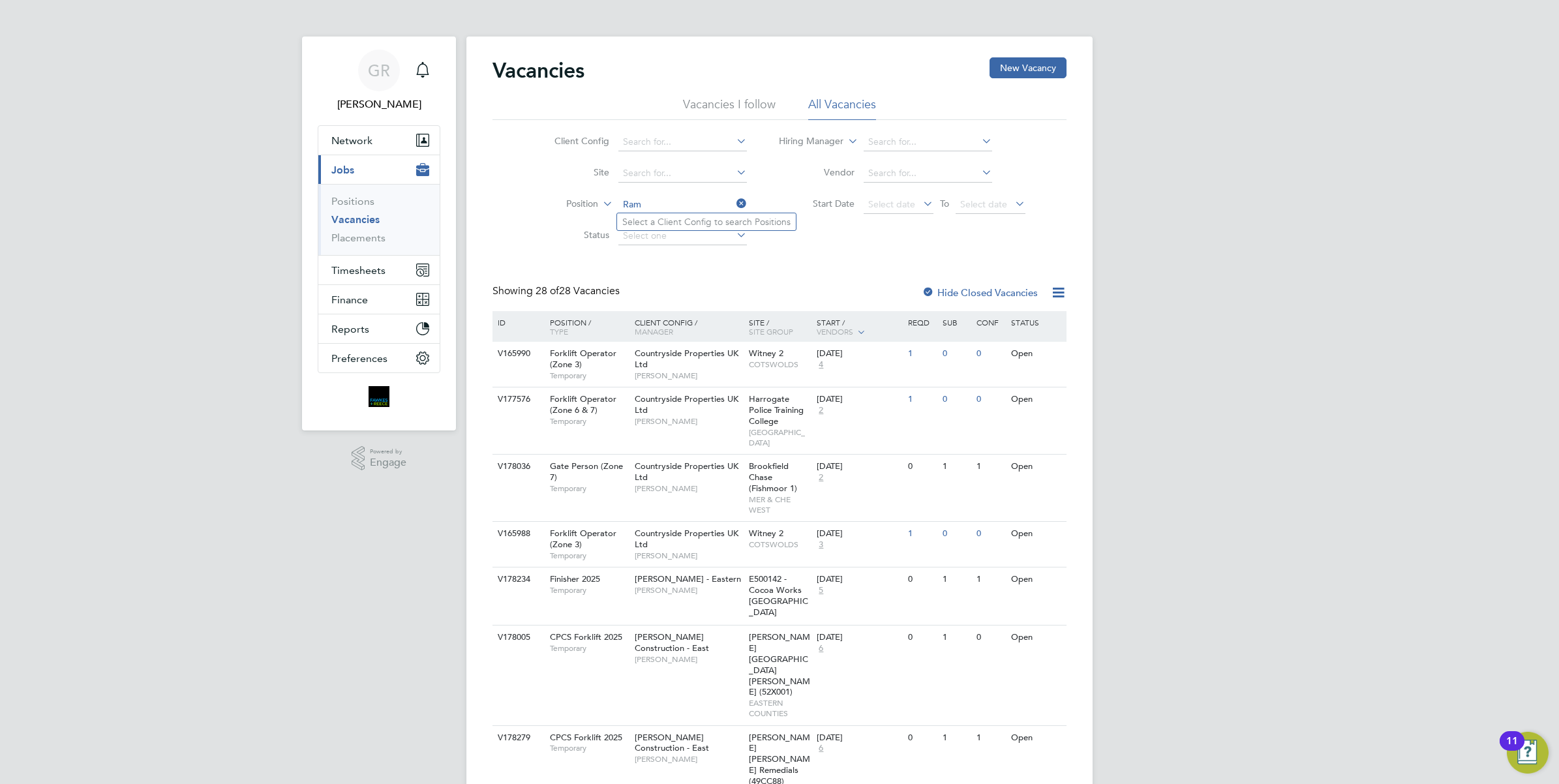
click at [806, 248] on div "Client Config Site Position Ram Status Hiring Manager Vendor Start Date Select …" at bounding box center [780, 186] width 574 height 132
click at [344, 236] on link "Placements" at bounding box center [358, 237] width 54 height 12
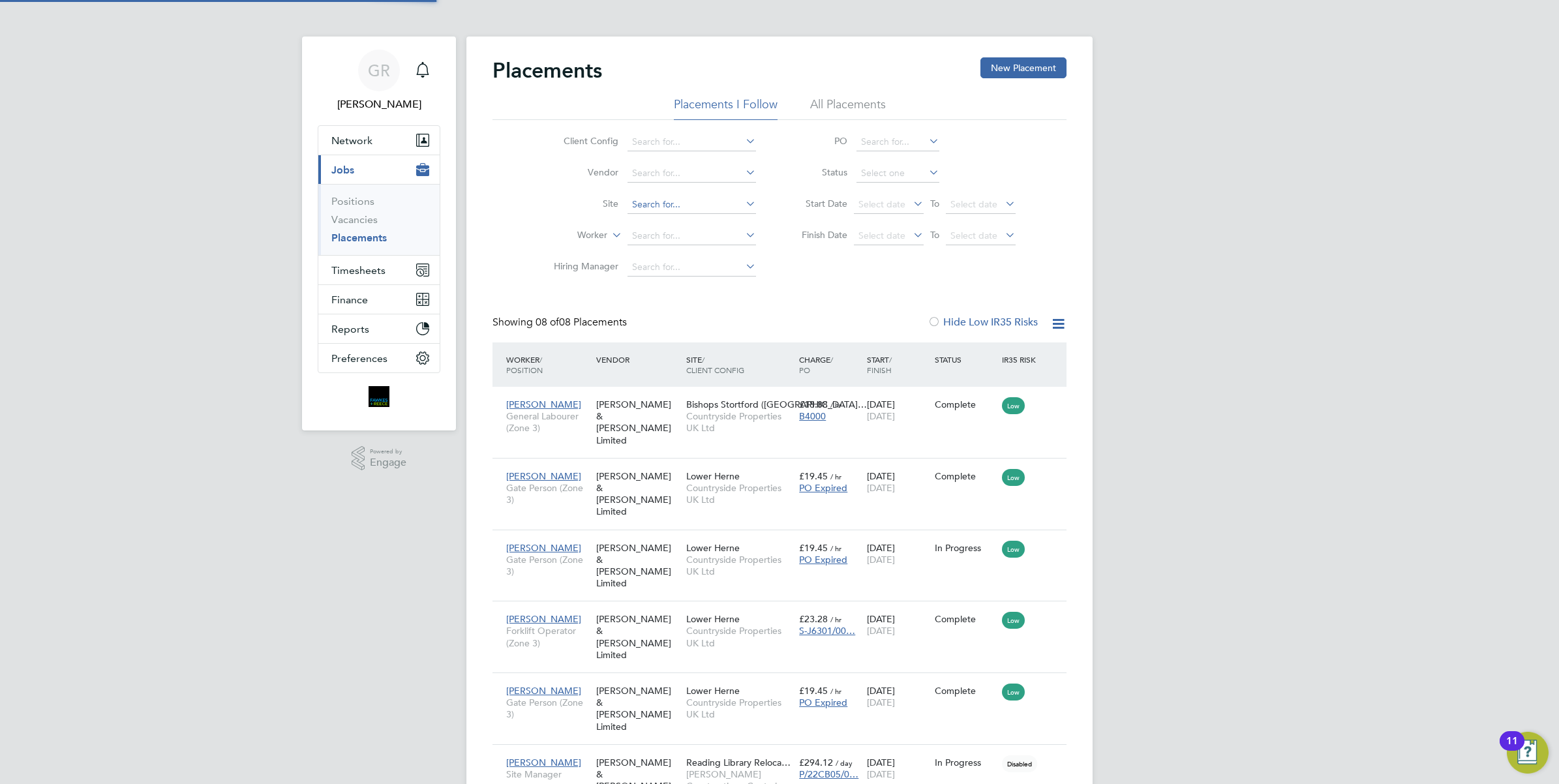
scroll to position [50, 113]
click at [654, 197] on input at bounding box center [692, 205] width 128 height 18
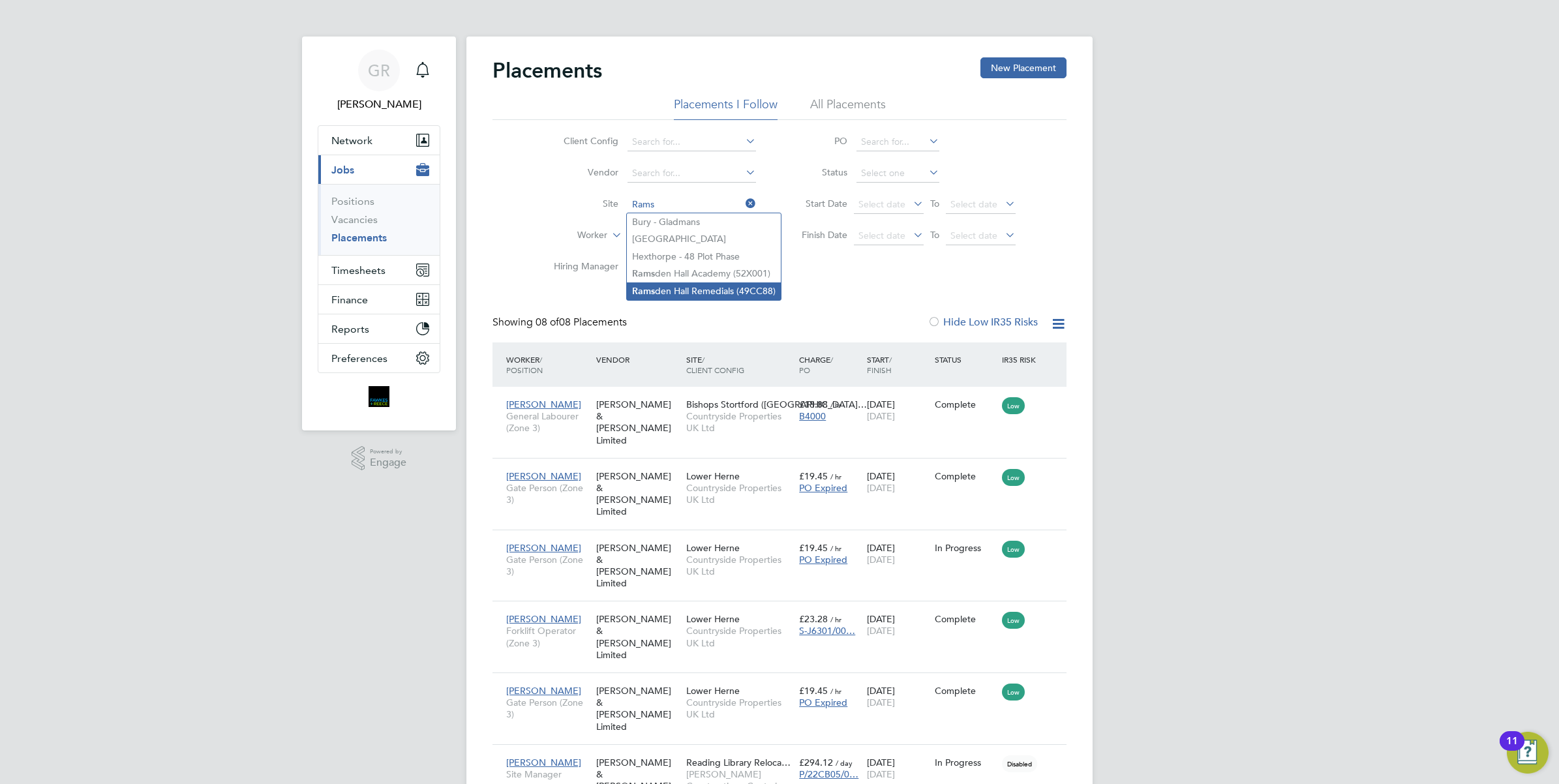
click at [702, 292] on li "Rams den Hall Remedials (49CC88)" at bounding box center [704, 291] width 154 height 18
type input "[PERSON_NAME] [PERSON_NAME] Remedials (49CC88)"
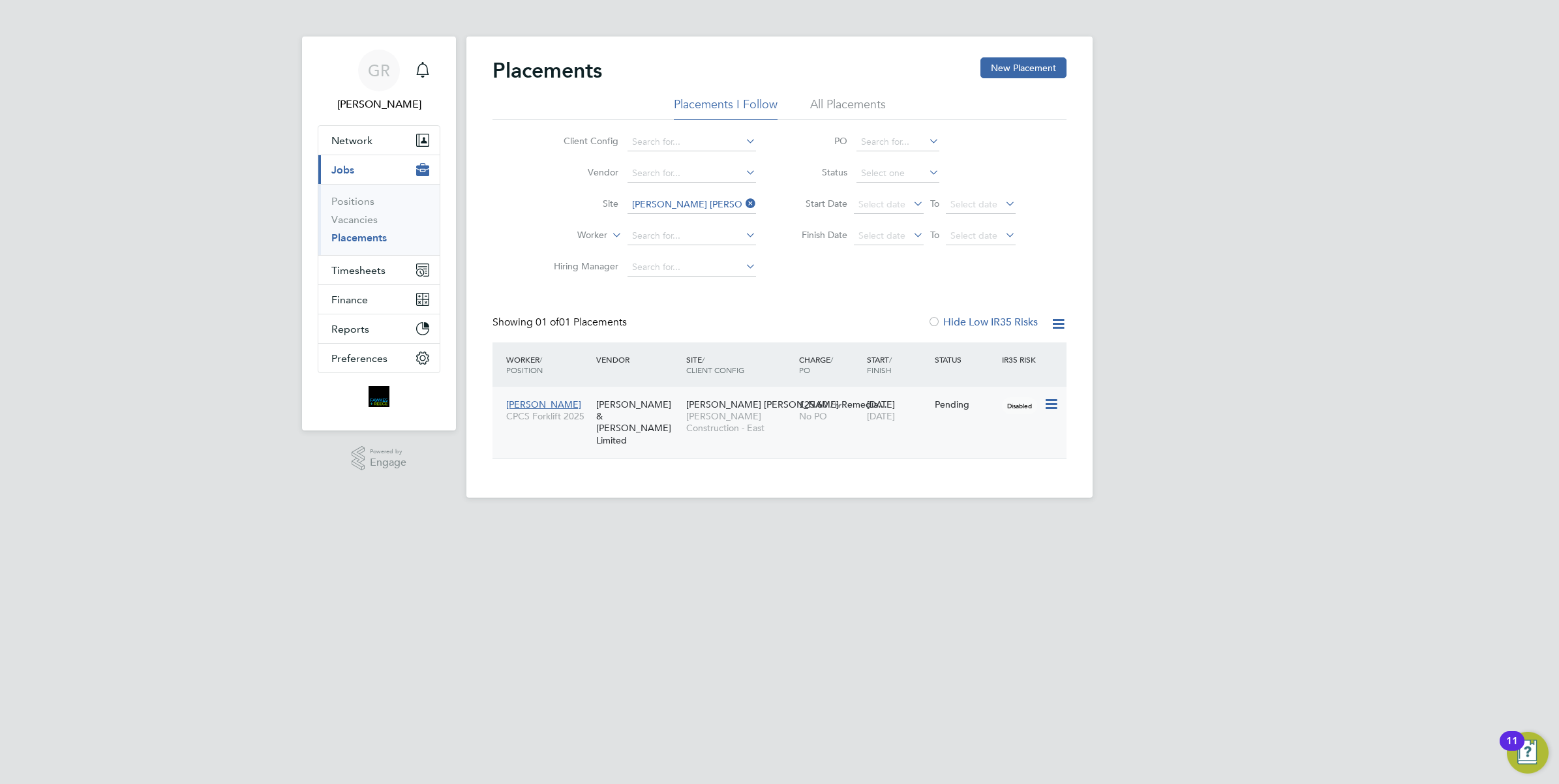
click at [615, 402] on div "[PERSON_NAME] & [PERSON_NAME] Limited" at bounding box center [638, 422] width 90 height 61
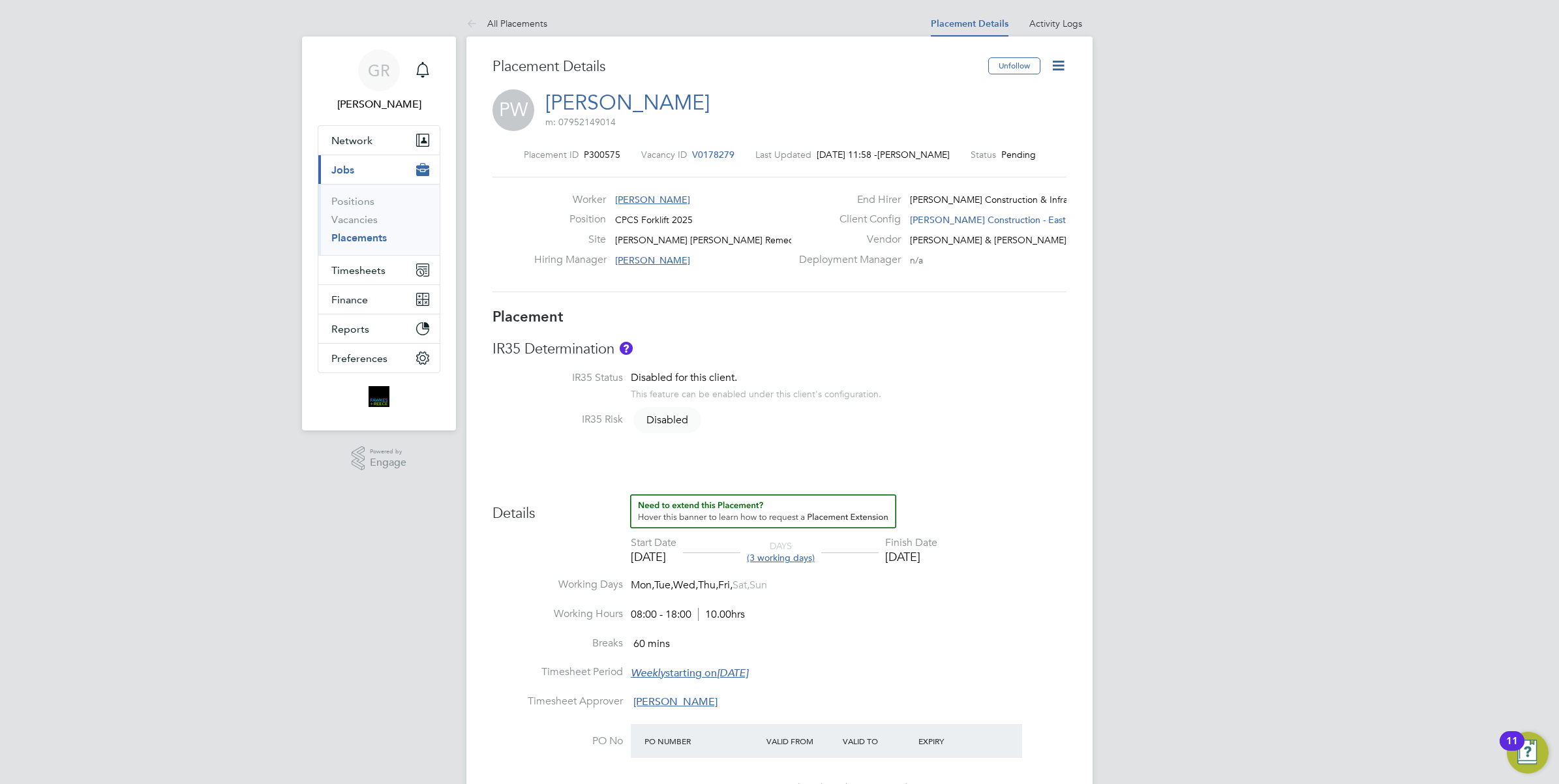
click at [1062, 64] on icon at bounding box center [1058, 66] width 16 height 16
click at [980, 139] on li "Start" at bounding box center [1016, 140] width 96 height 18
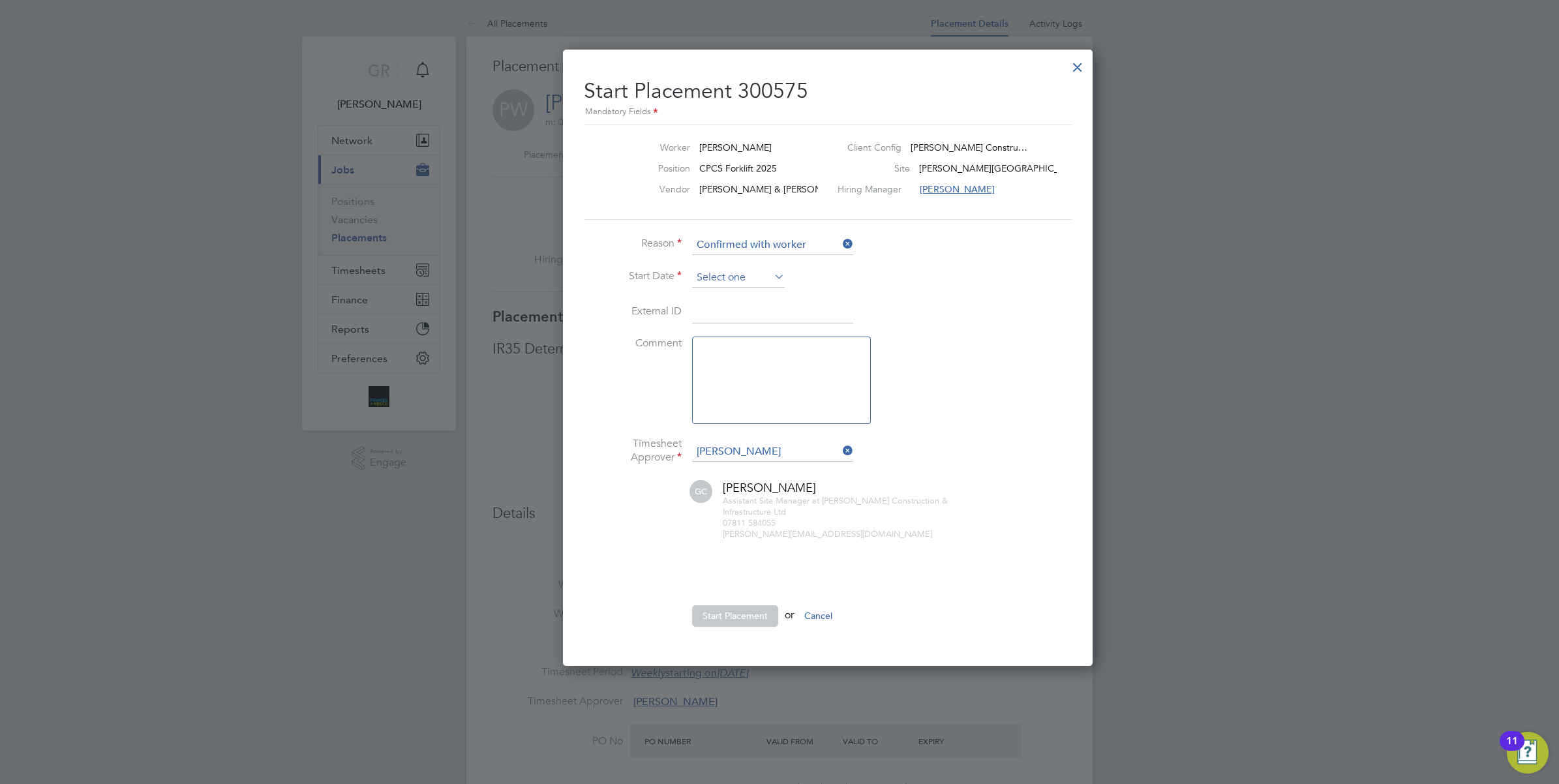
click at [719, 279] on input at bounding box center [738, 278] width 92 height 19
click at [763, 372] on span "6" at bounding box center [763, 360] width 25 height 25
type input "[DATE]"
click at [752, 615] on button "Start Placement" at bounding box center [735, 615] width 86 height 21
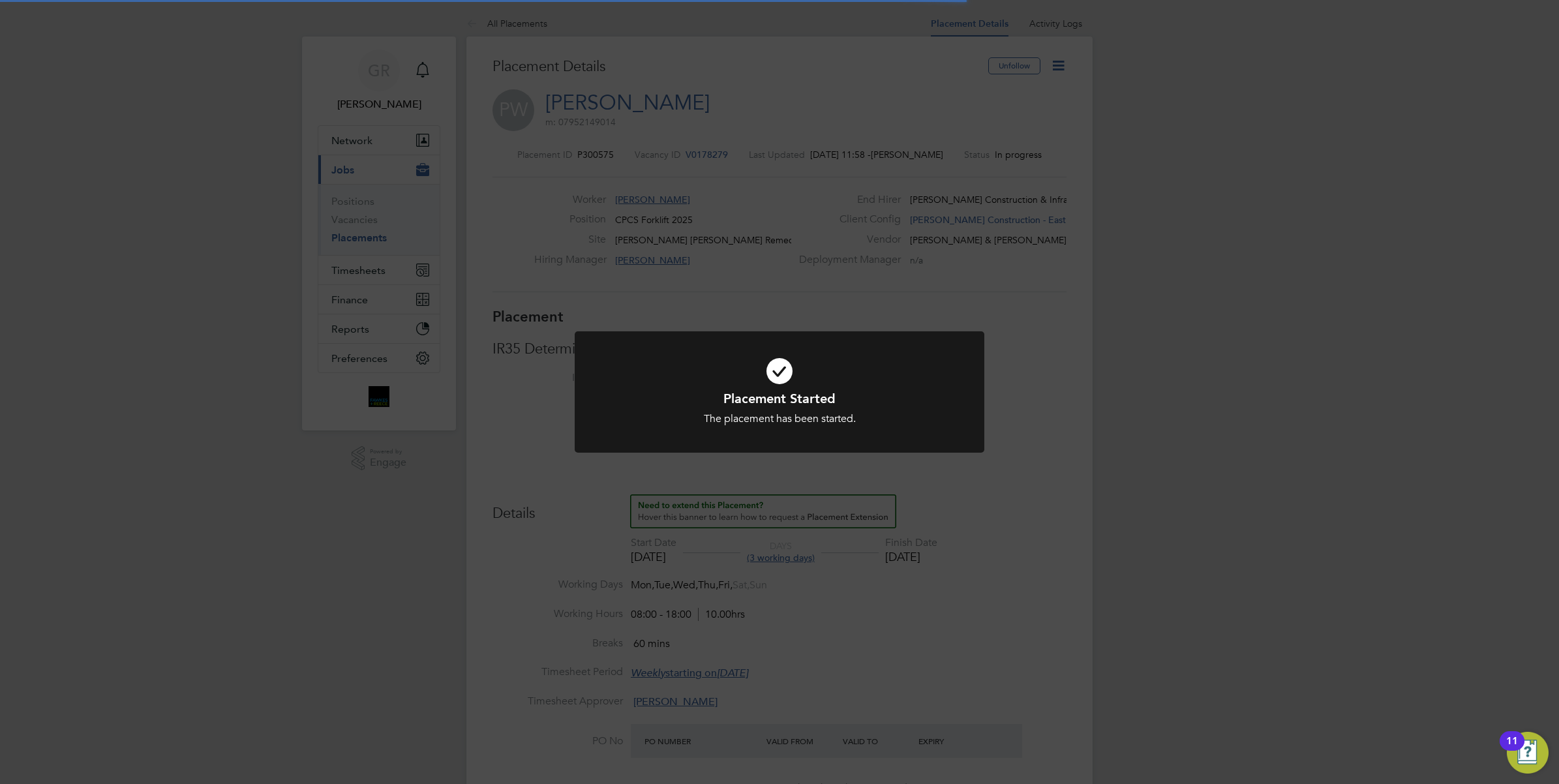
click at [1059, 522] on div "Placement Started The placement has been started. Cancel Okay" at bounding box center [780, 392] width 1559 height 784
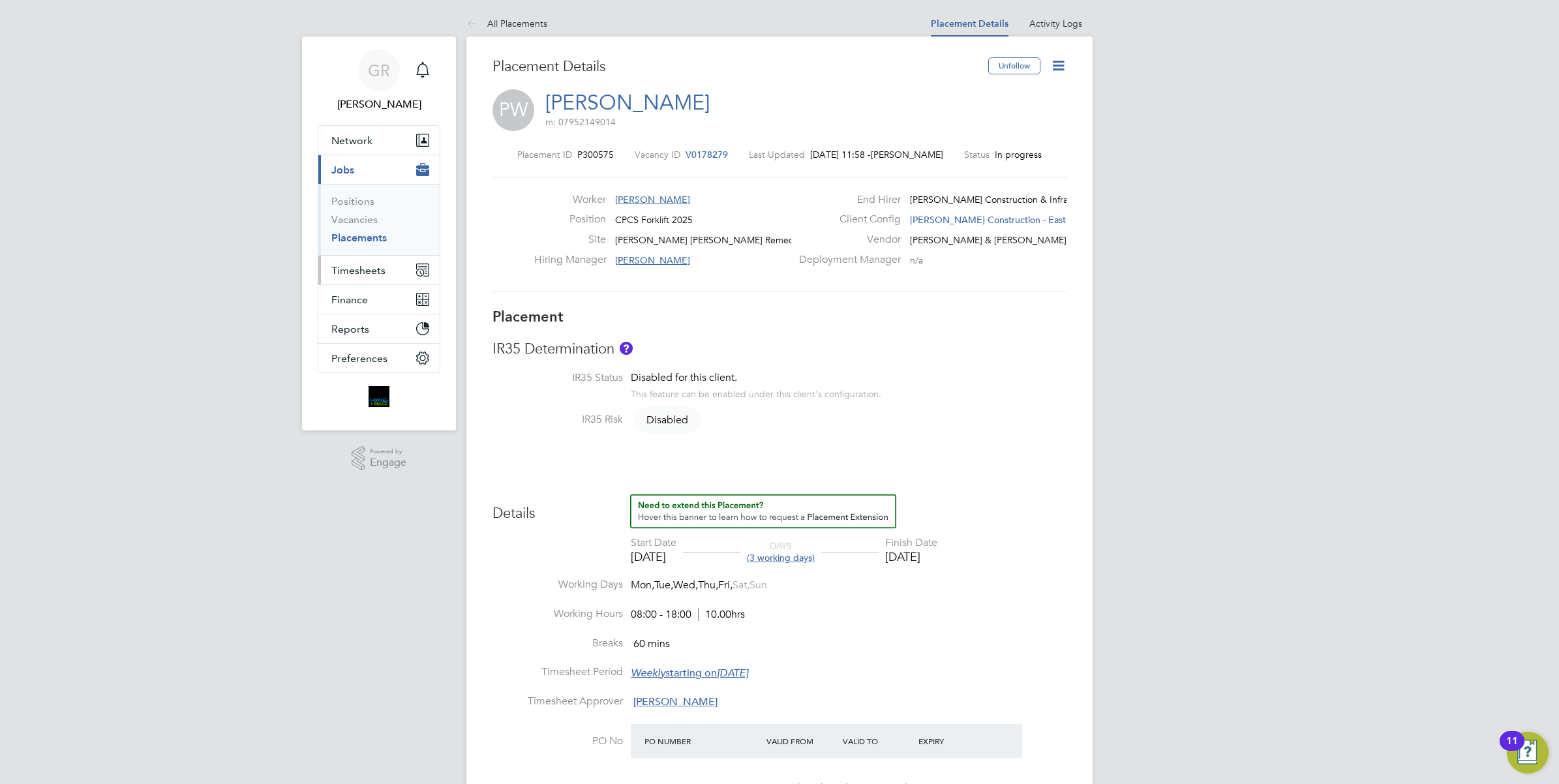
click at [360, 274] on span "Timesheets" at bounding box center [358, 270] width 54 height 12
click at [375, 273] on span "Timesheets" at bounding box center [358, 270] width 54 height 12
click at [363, 231] on link "Timesheets" at bounding box center [358, 230] width 54 height 12
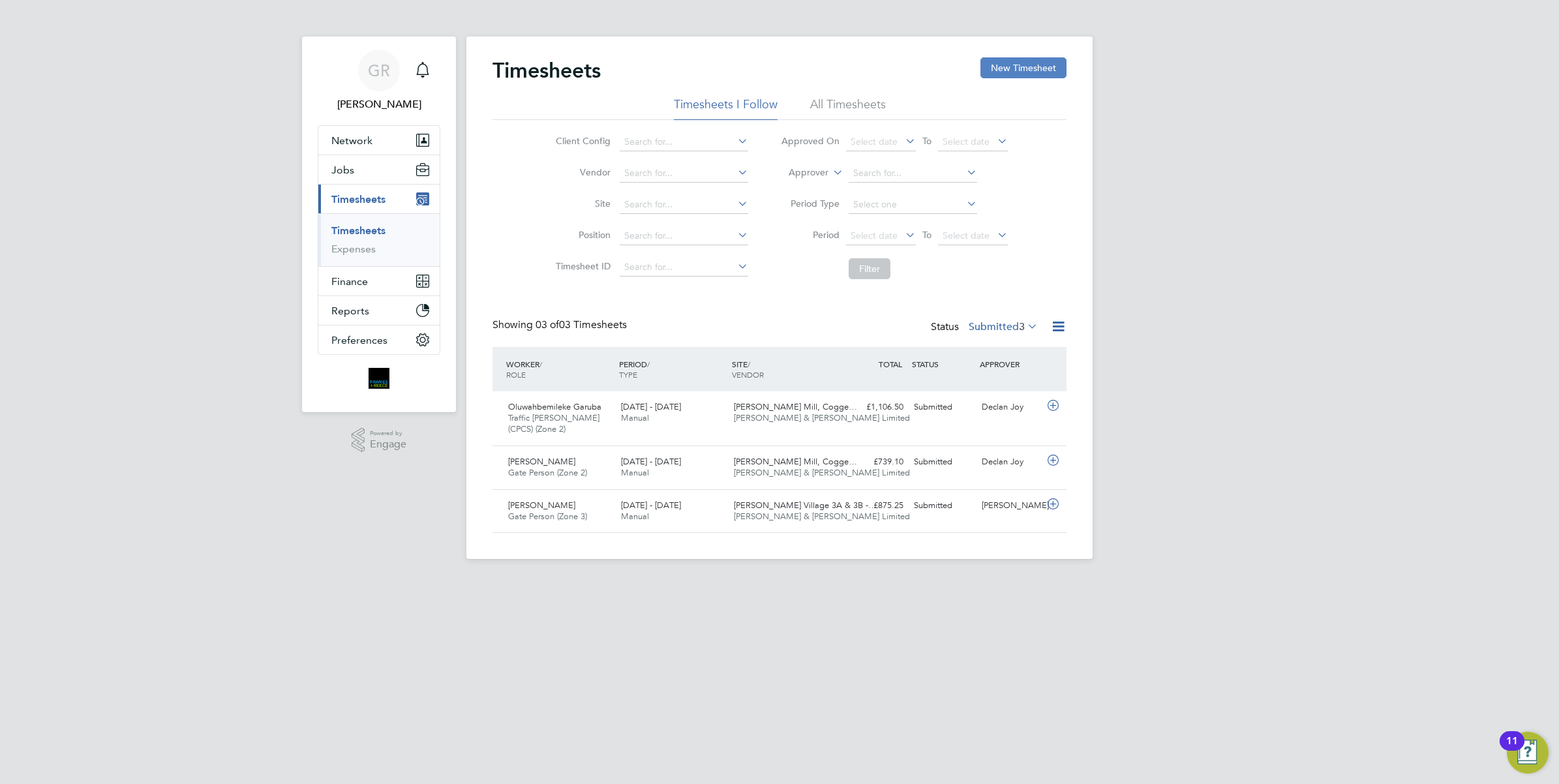
click at [1018, 64] on button "New Timesheet" at bounding box center [1023, 68] width 86 height 21
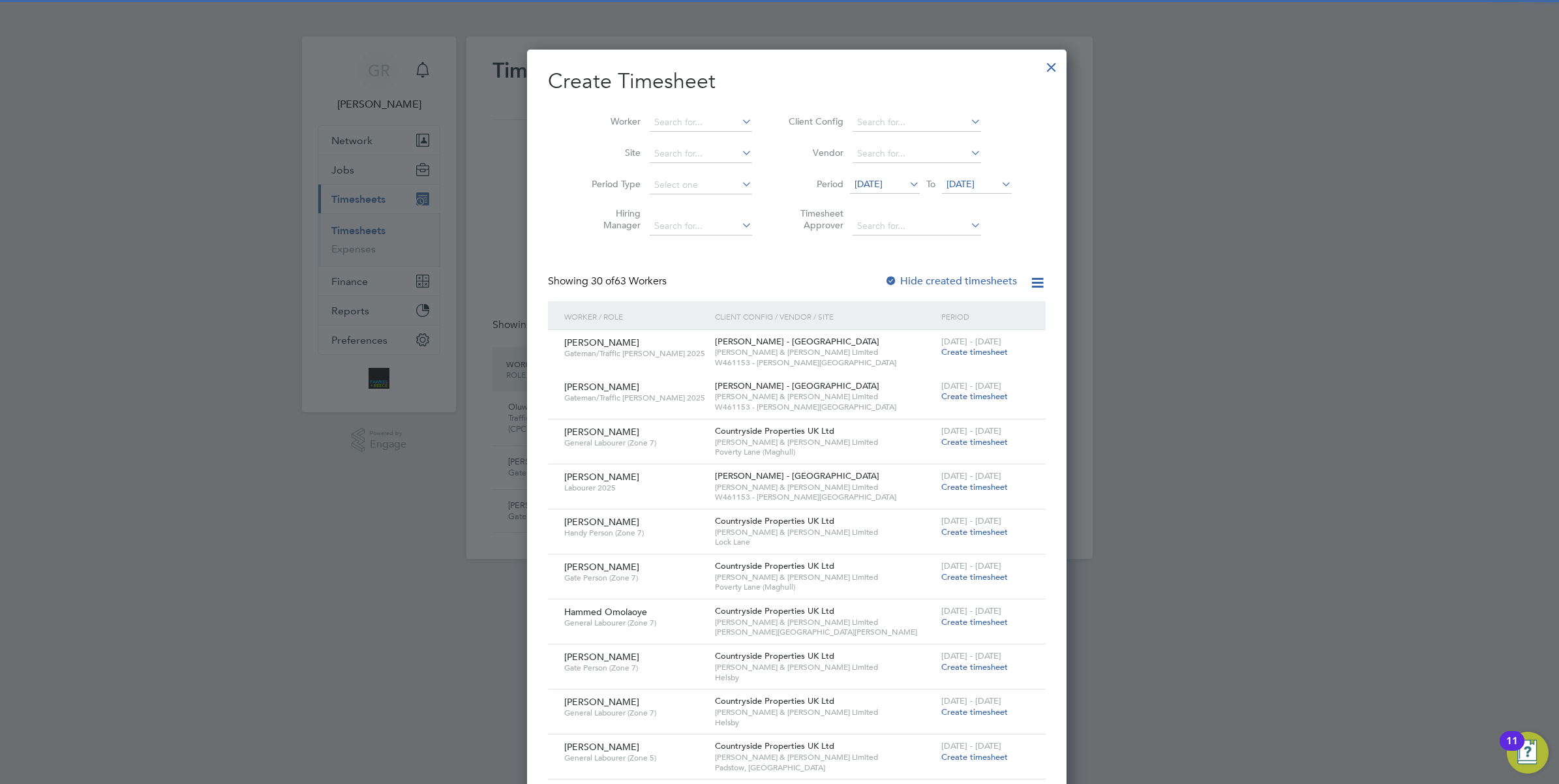
click at [653, 112] on li "Worker" at bounding box center [667, 122] width 203 height 31
click at [653, 120] on input at bounding box center [701, 122] width 103 height 18
click at [677, 132] on li "Philip We bster" at bounding box center [694, 140] width 124 height 18
type input "[PERSON_NAME]"
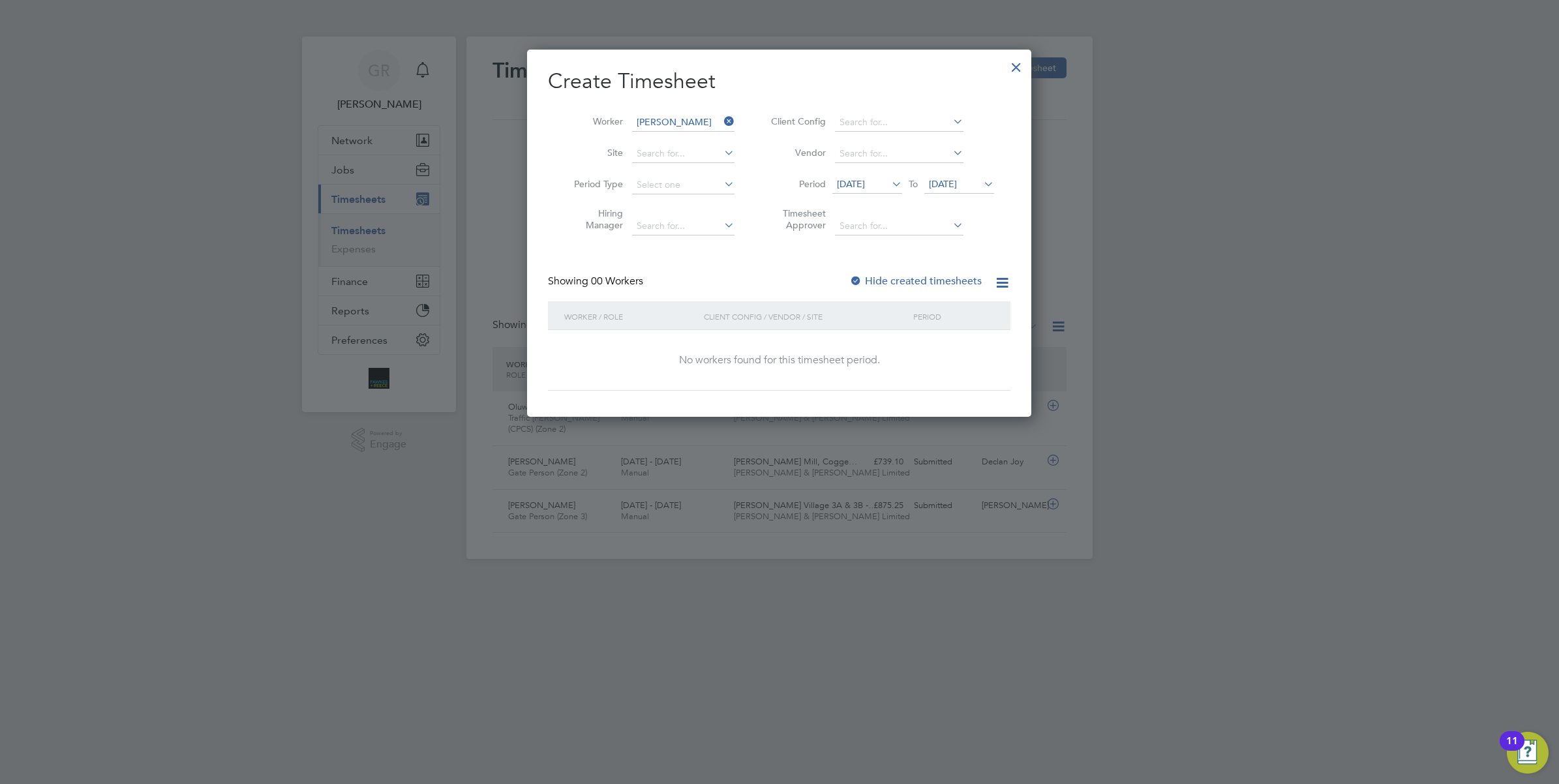
click at [869, 189] on span "[DATE]" at bounding box center [867, 185] width 70 height 18
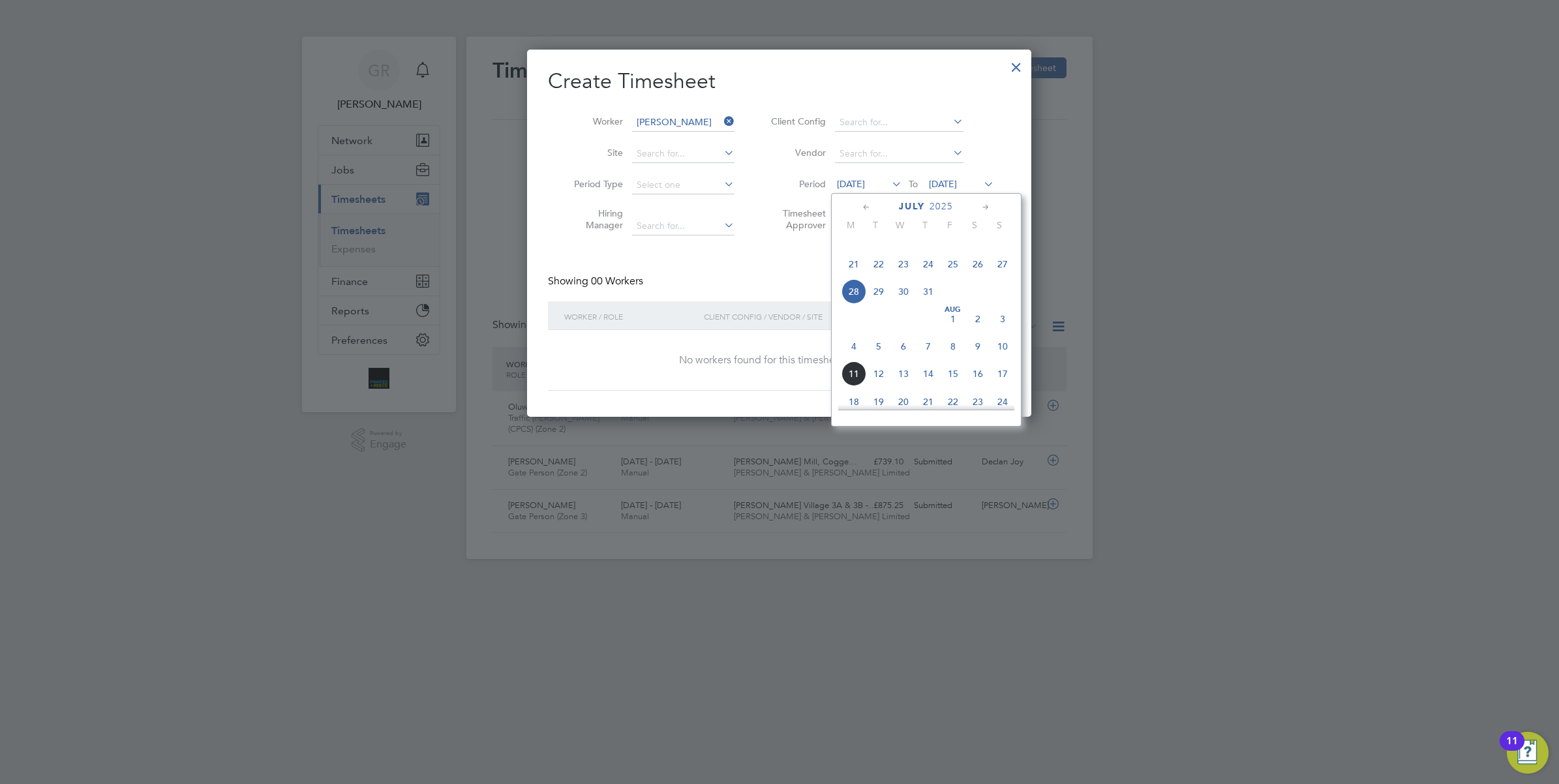
click at [856, 359] on span "4" at bounding box center [853, 346] width 25 height 25
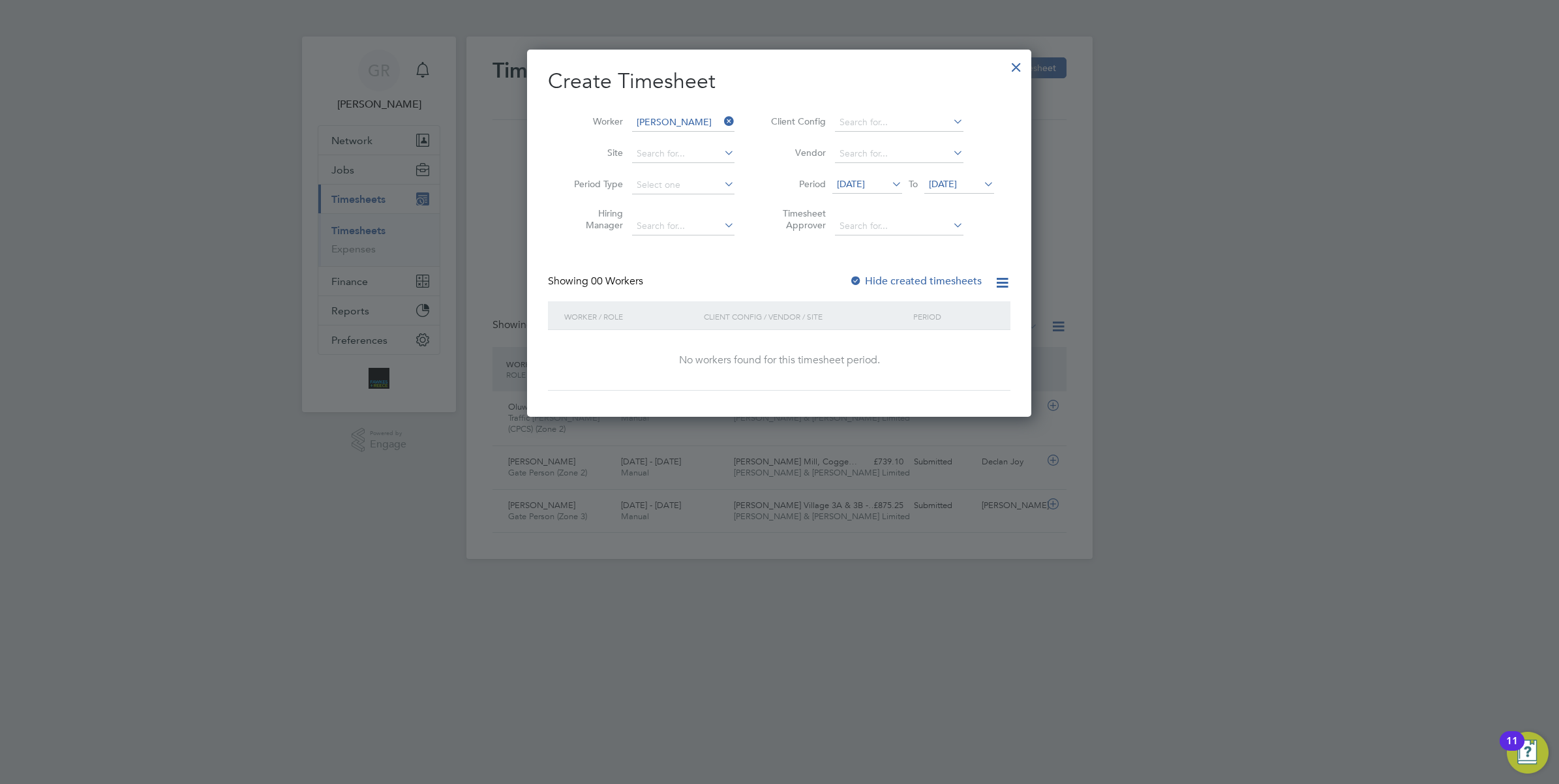
click at [942, 183] on span "[DATE]" at bounding box center [942, 184] width 28 height 12
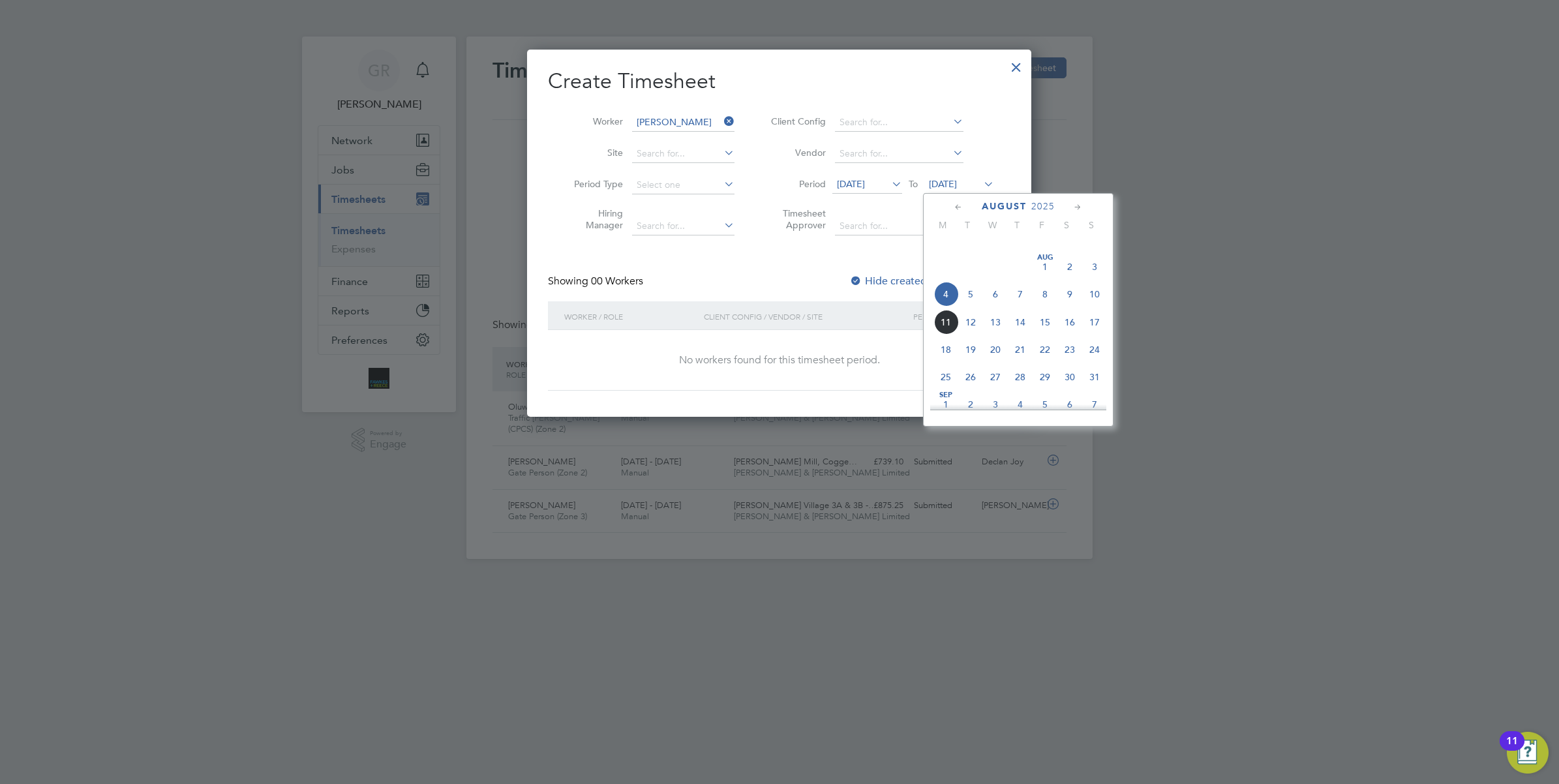
click at [1099, 303] on span "10" at bounding box center [1094, 294] width 25 height 25
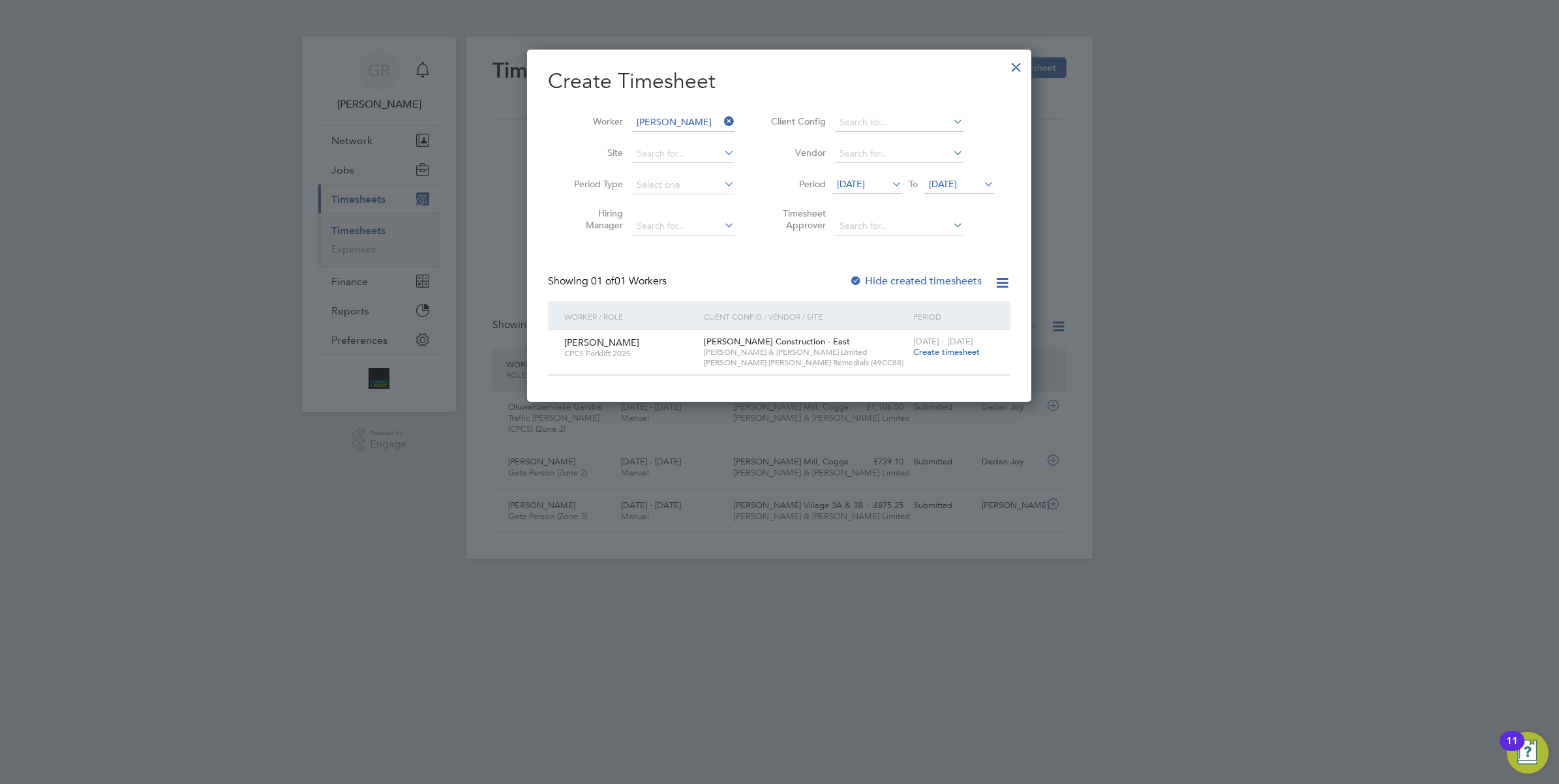
click at [946, 351] on span "Create timesheet" at bounding box center [946, 352] width 67 height 11
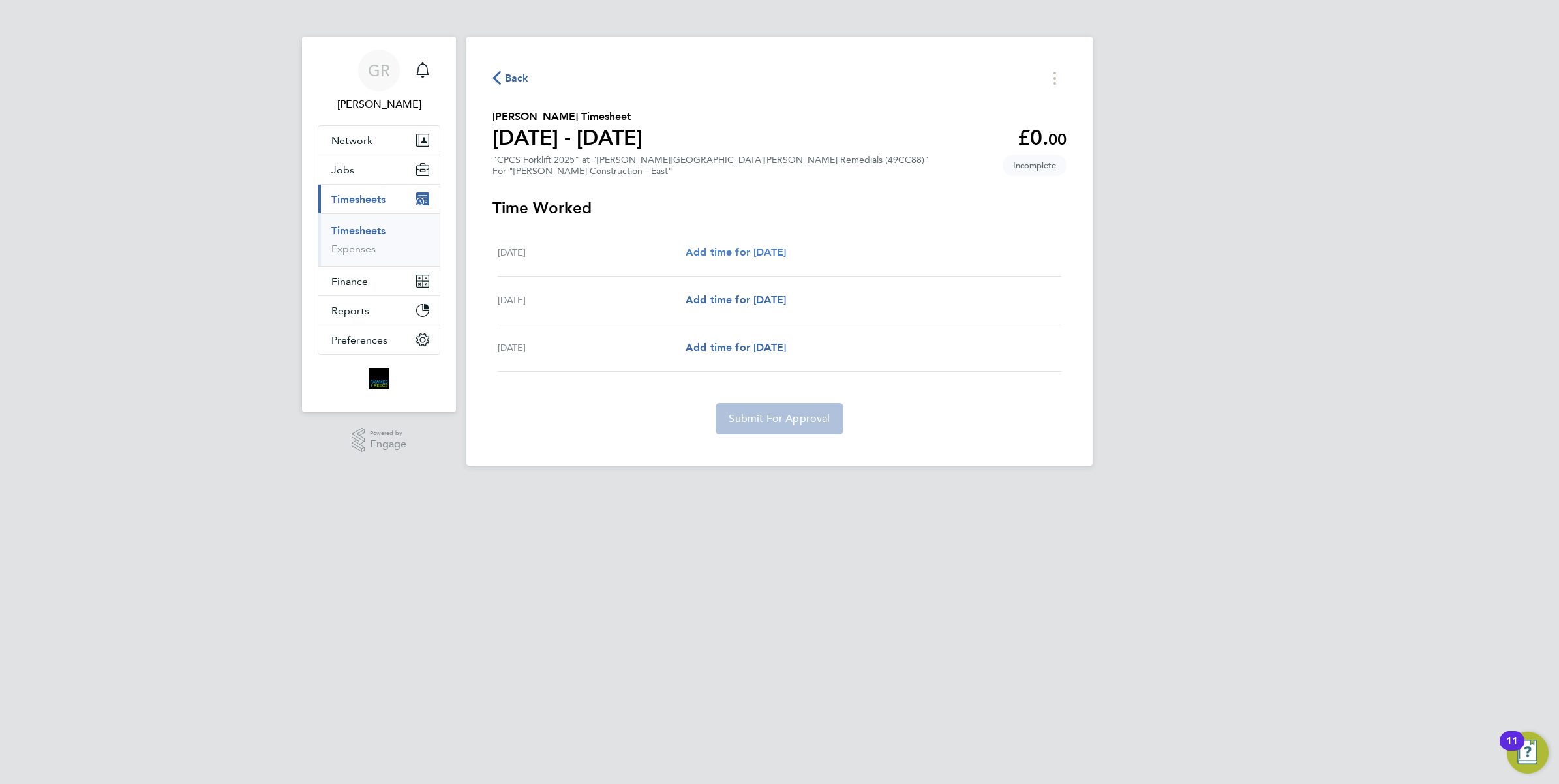
click at [764, 258] on span "Add time for Wed 06 Aug" at bounding box center [735, 251] width 100 height 12
select select "60"
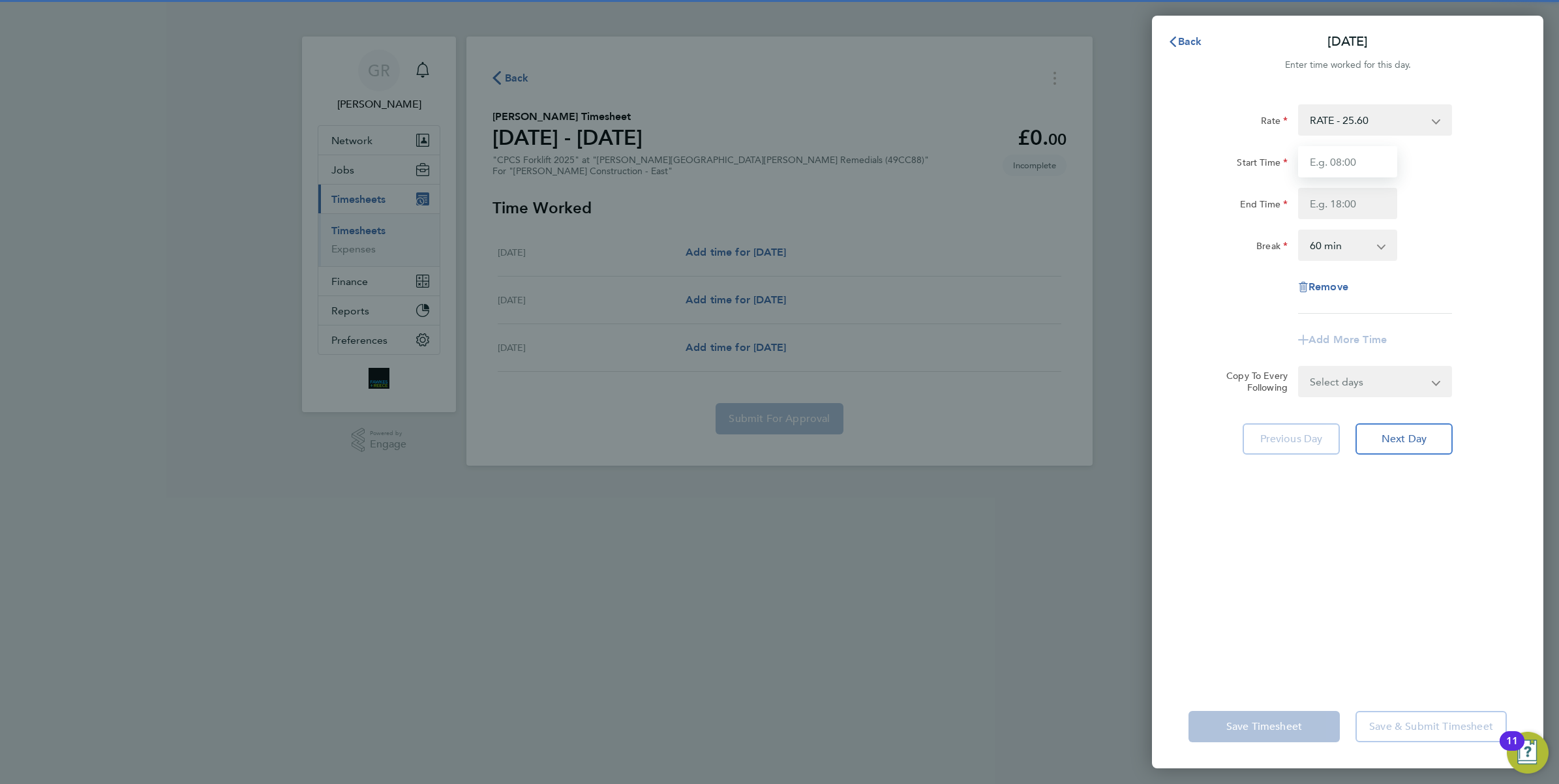
drag, startPoint x: 1342, startPoint y: 150, endPoint x: 1339, endPoint y: 158, distance: 8.5
click at [1342, 150] on input "Start Time" at bounding box center [1348, 161] width 100 height 31
type input "07:30"
type input "17:00"
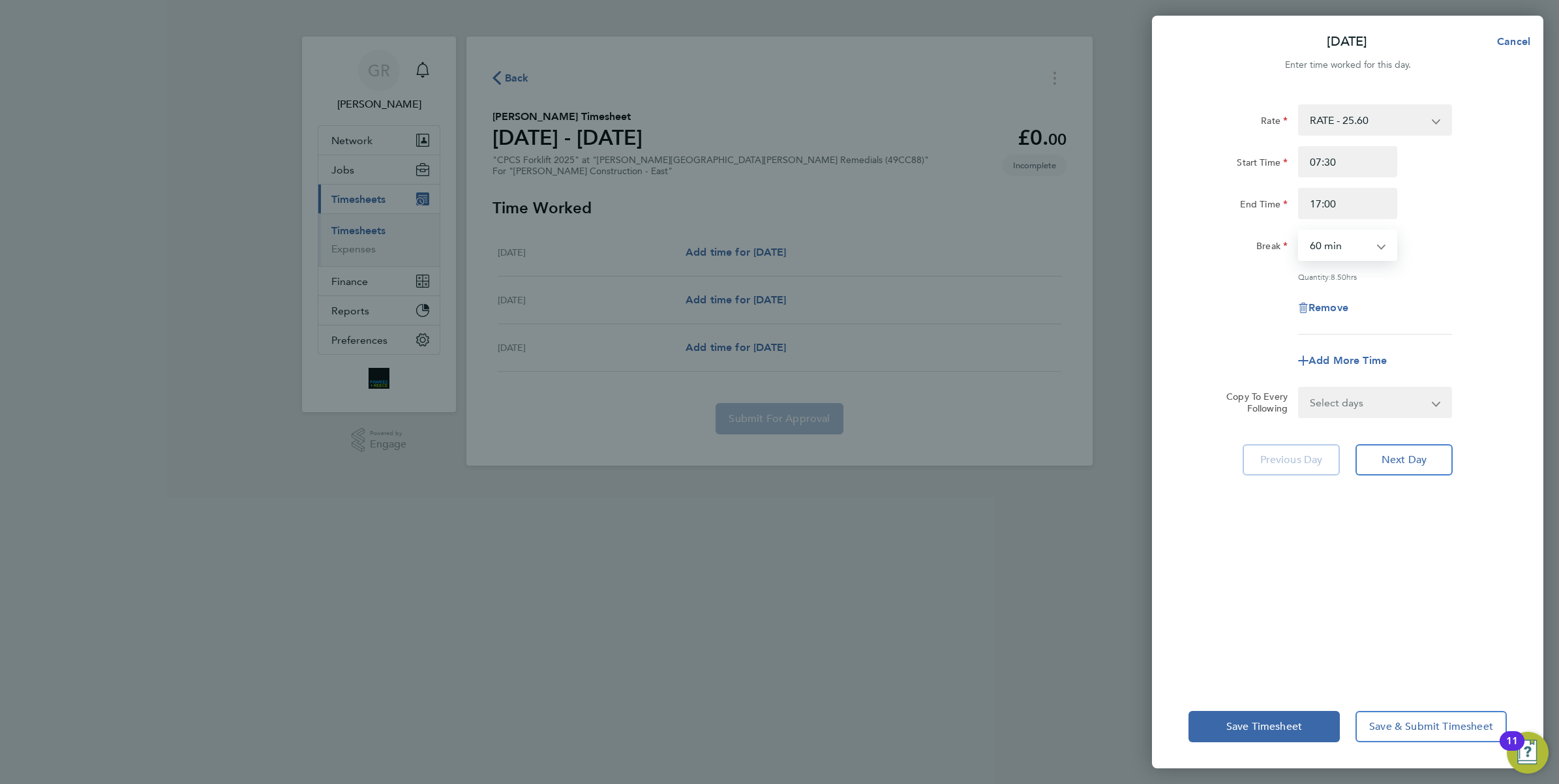
click at [1345, 249] on select "0 min 15 min 30 min 45 min 60 min 75 min 90 min" at bounding box center [1340, 246] width 81 height 29
select select "30"
click at [1300, 231] on select "0 min 15 min 30 min 45 min 60 min 75 min 90 min" at bounding box center [1340, 246] width 81 height 29
click at [1440, 294] on div "Remove" at bounding box center [1348, 307] width 329 height 31
click at [1406, 461] on span "Next Day" at bounding box center [1404, 460] width 45 height 13
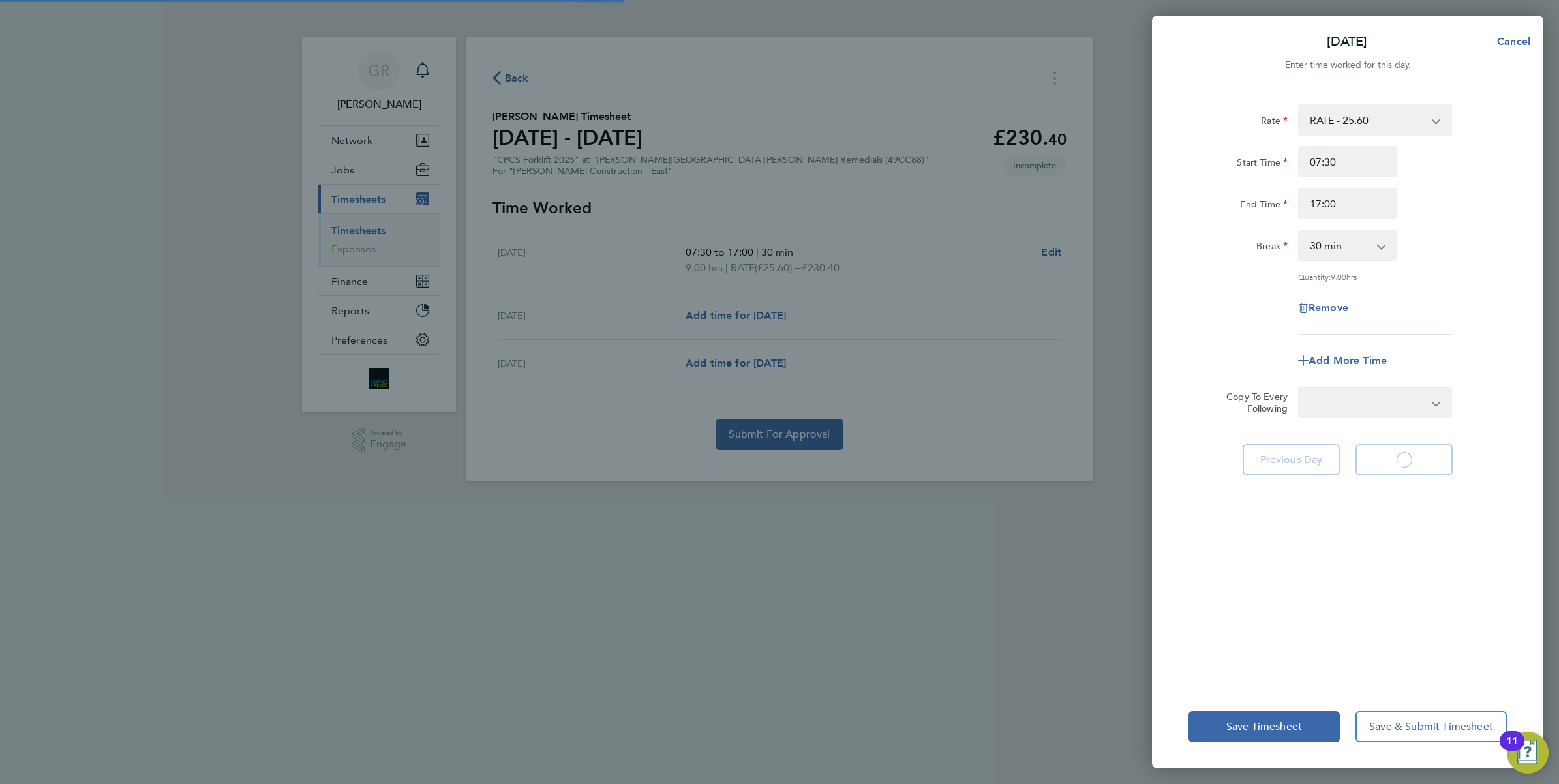
select select "60"
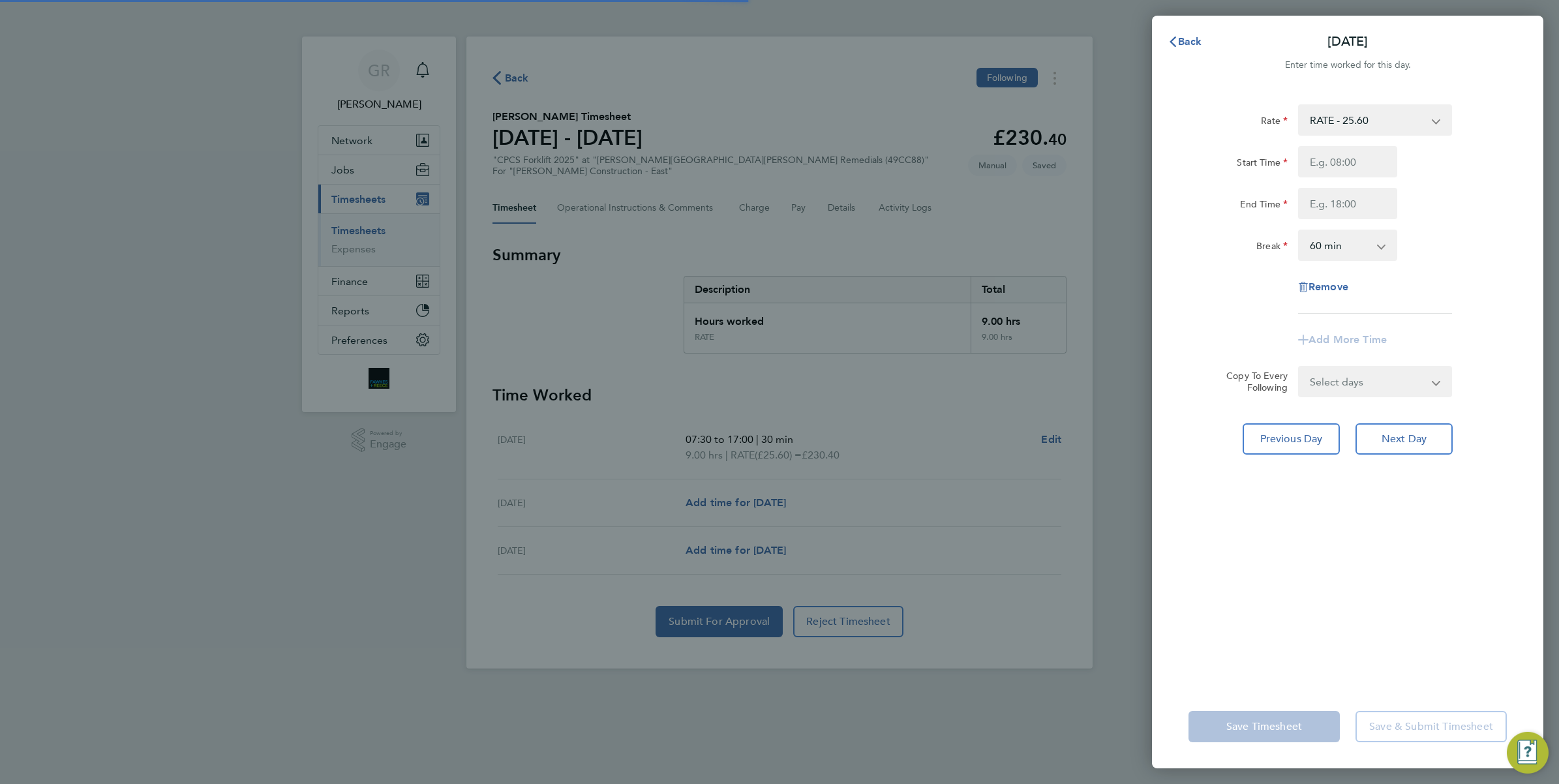
click at [1349, 158] on input "Start Time" at bounding box center [1348, 161] width 100 height 31
type input "07:30"
type input "17:00"
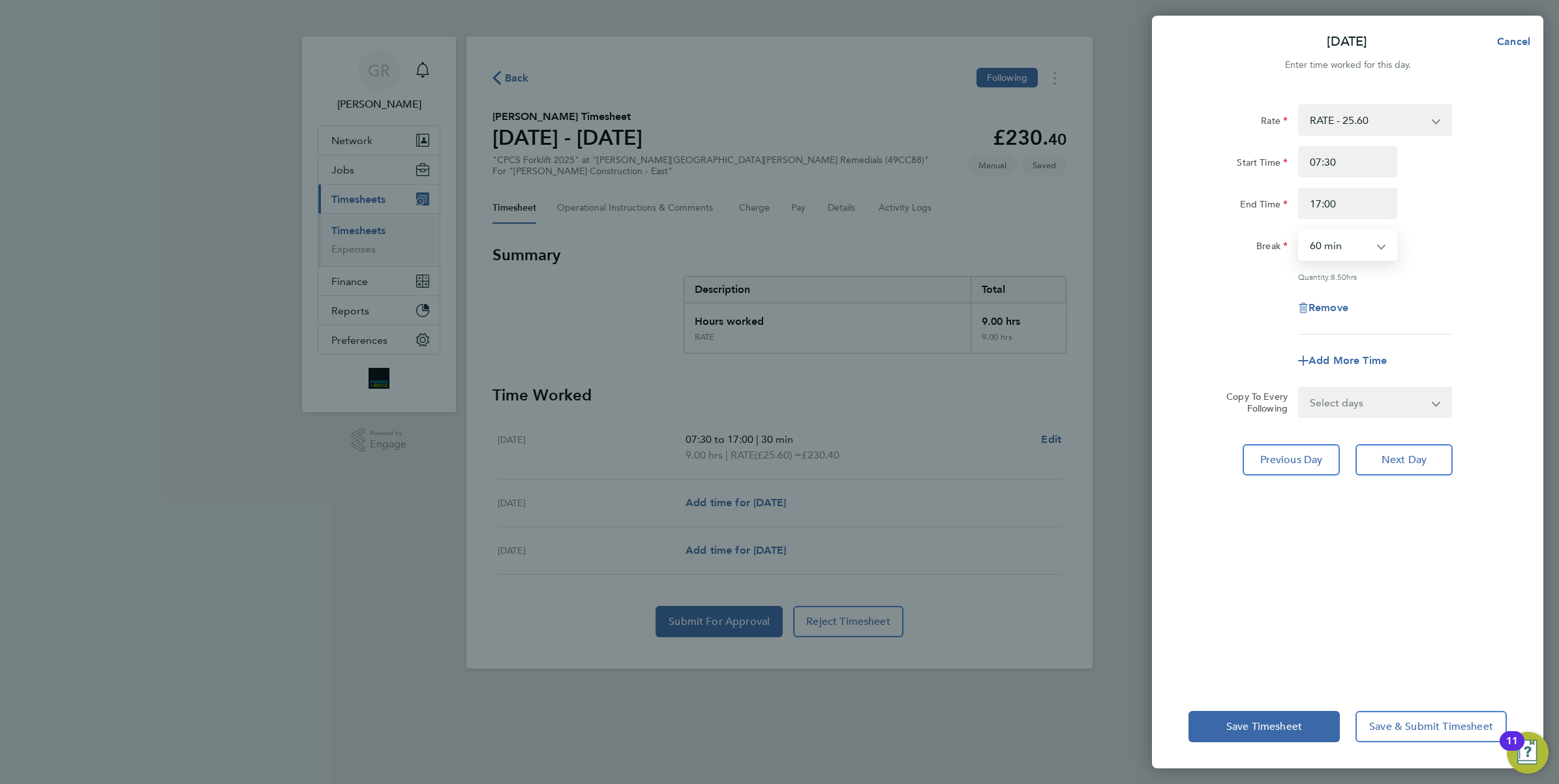
click at [1367, 242] on select "0 min 15 min 30 min 45 min 60 min 75 min 90 min" at bounding box center [1340, 246] width 81 height 29
select select "30"
click at [1300, 231] on select "0 min 15 min 30 min 45 min 60 min 75 min 90 min" at bounding box center [1340, 246] width 81 height 29
click at [1398, 464] on span "Next Day" at bounding box center [1404, 460] width 45 height 13
select select "60"
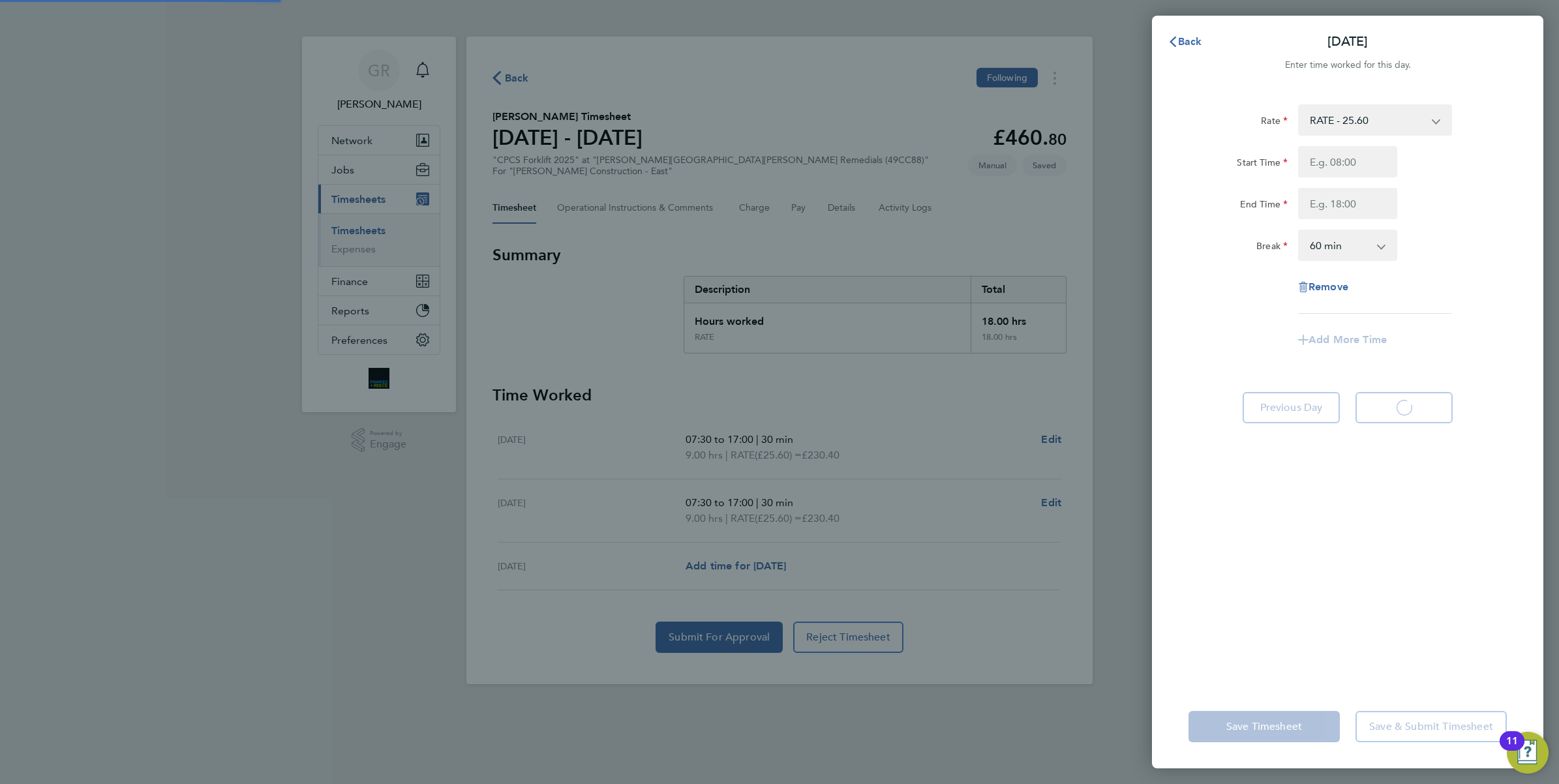
select select "60"
click at [1325, 156] on input "Start Time" at bounding box center [1348, 161] width 100 height 31
type input "07:30"
type input "17:00"
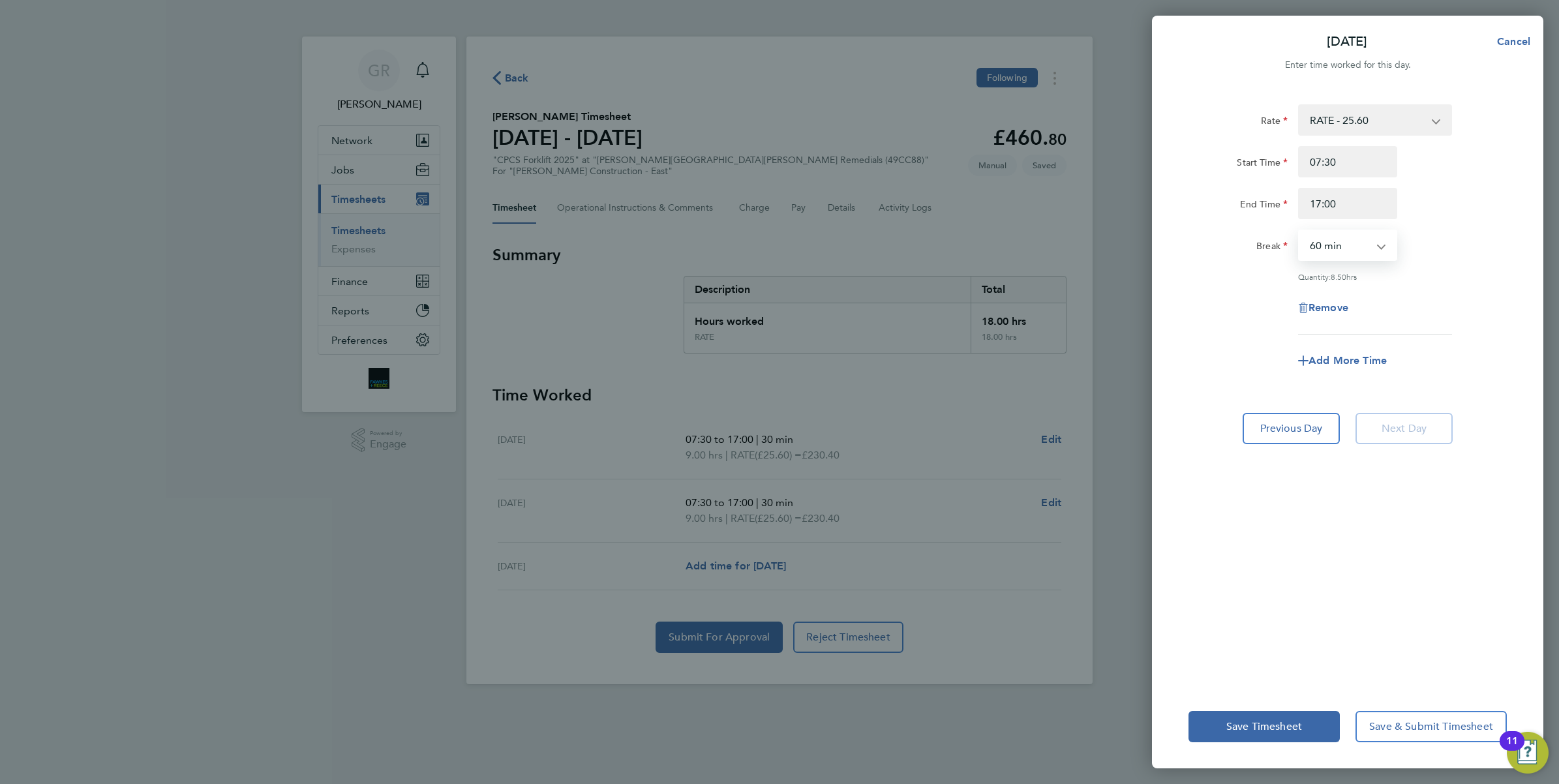
click at [1349, 252] on select "0 min 15 min 30 min 45 min 60 min 75 min 90 min" at bounding box center [1340, 246] width 81 height 29
select select "30"
click at [1300, 231] on select "0 min 15 min 30 min 45 min 60 min 75 min 90 min" at bounding box center [1340, 246] width 81 height 29
click at [1269, 727] on span "Save Timesheet" at bounding box center [1264, 726] width 75 height 13
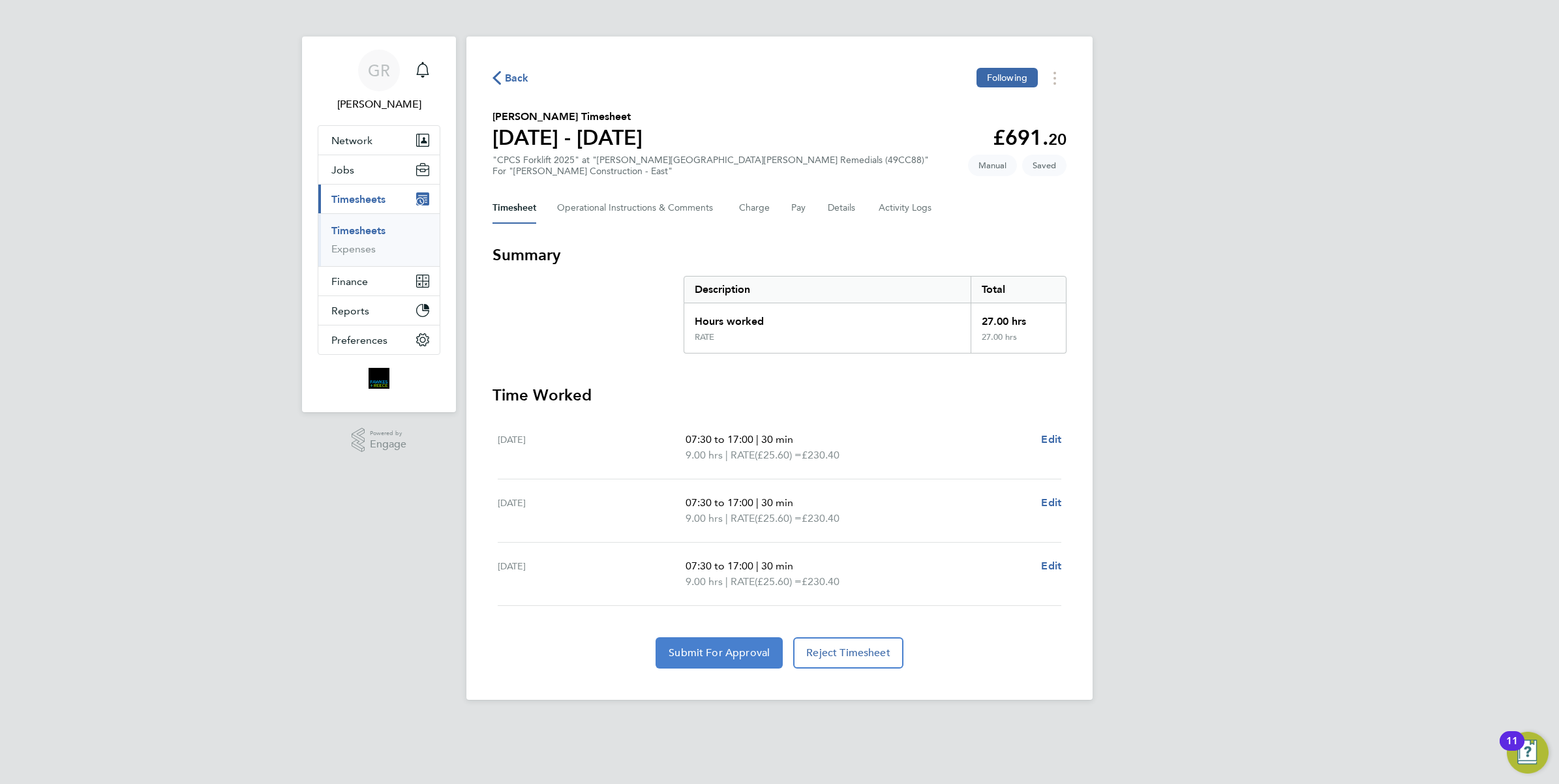
click at [740, 650] on span "Submit For Approval" at bounding box center [719, 652] width 101 height 13
click at [499, 68] on div "Back Following" at bounding box center [780, 78] width 574 height 20
